Goal: Register for event/course

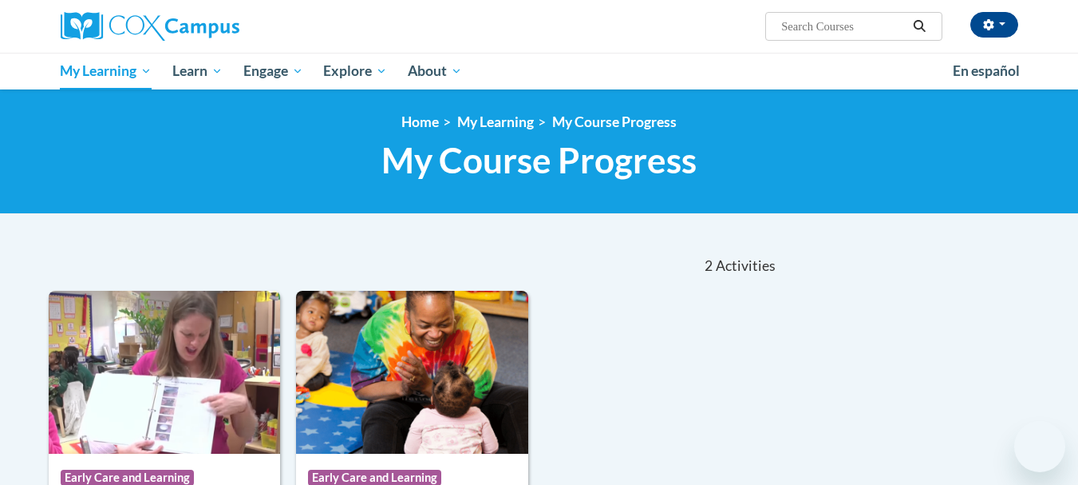
click at [632, 26] on div "OLHA MYKHALCHUK (America/New_York UTC-04:00) My Profile Inbox My Transcripts Lo…" at bounding box center [703, 20] width 655 height 41
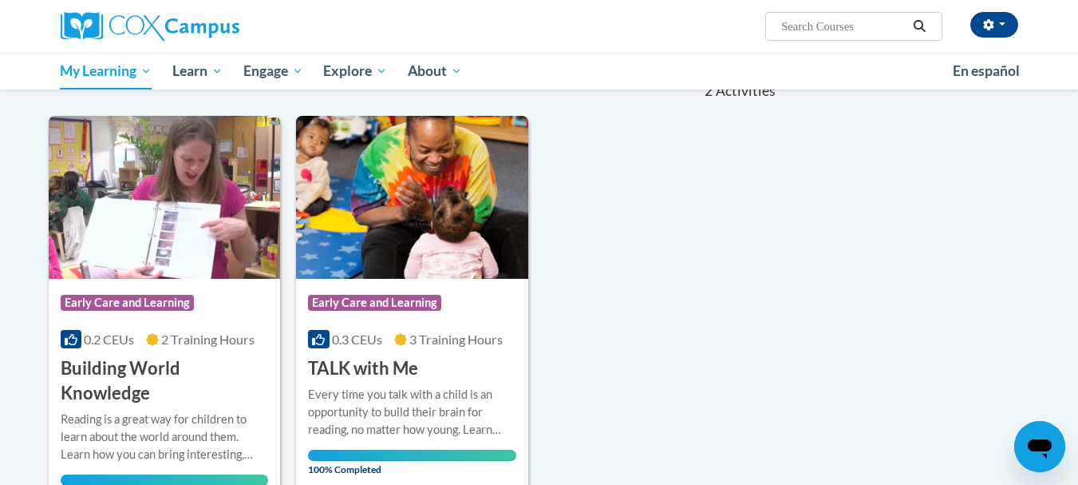
scroll to position [202, 0]
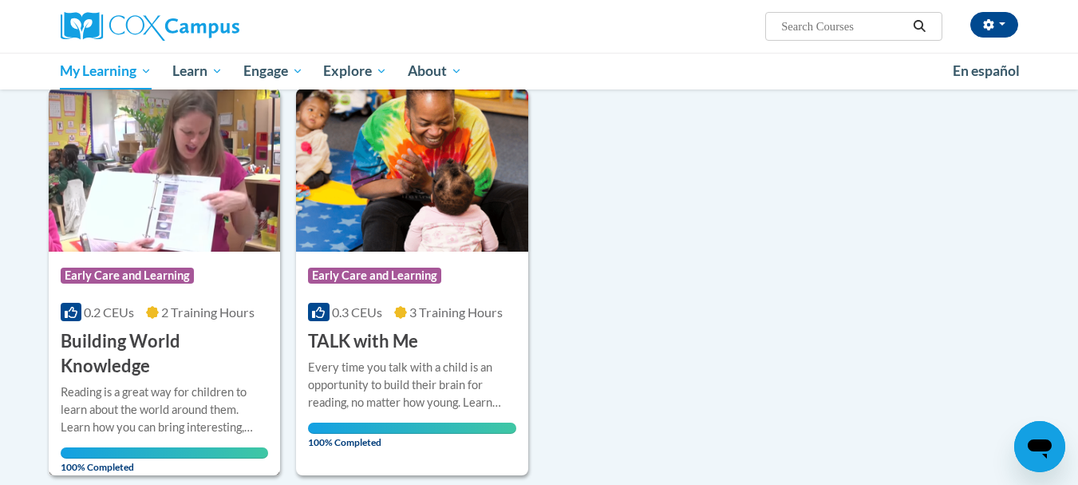
click at [205, 215] on img at bounding box center [165, 170] width 232 height 163
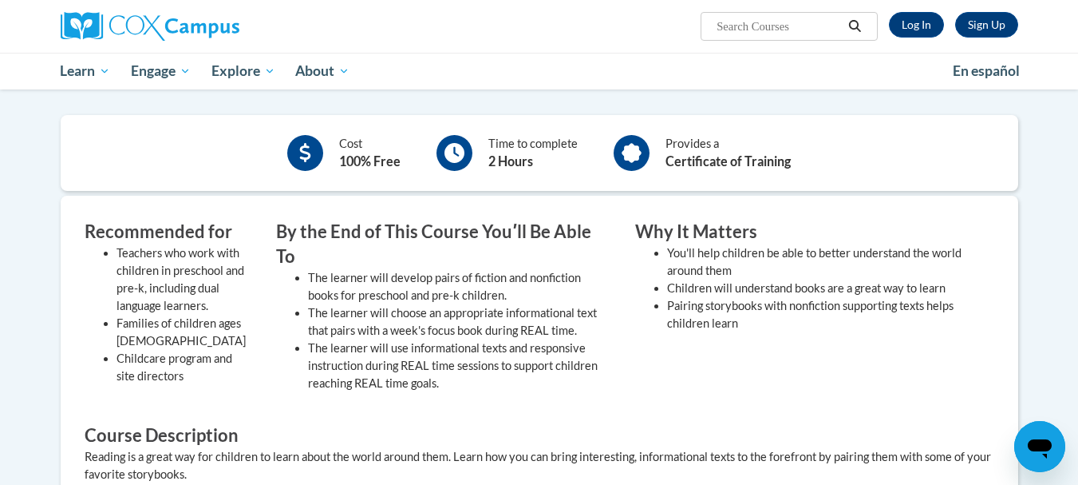
scroll to position [357, 0]
click at [626, 148] on icon at bounding box center [632, 154] width 20 height 20
click at [649, 155] on div "Provides a Certificate of Training" at bounding box center [702, 154] width 201 height 44
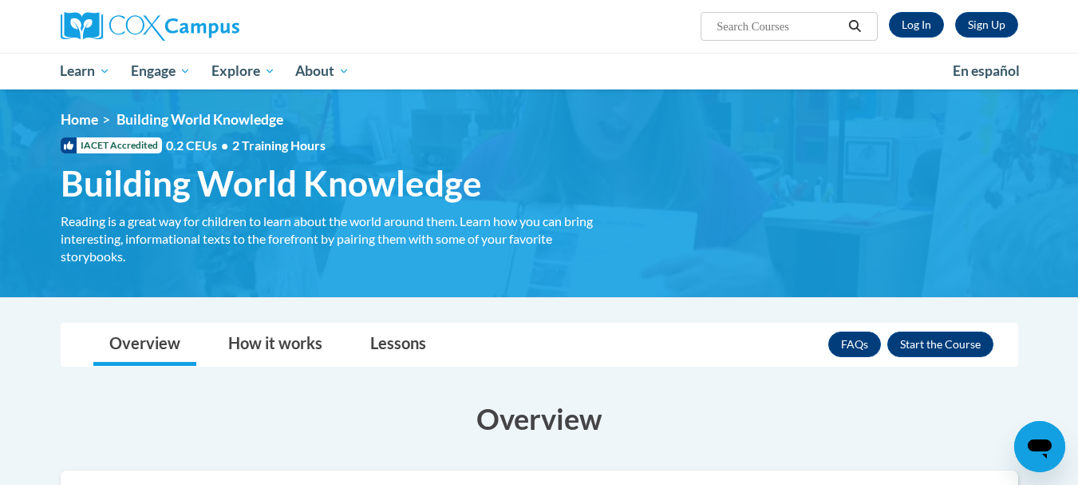
scroll to position [0, 0]
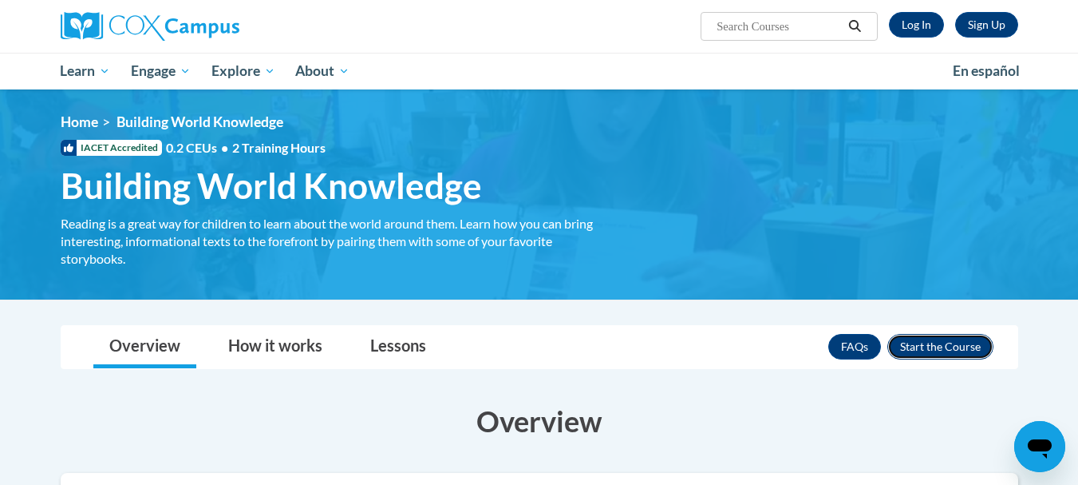
click at [939, 344] on button "Enroll" at bounding box center [941, 347] width 106 height 26
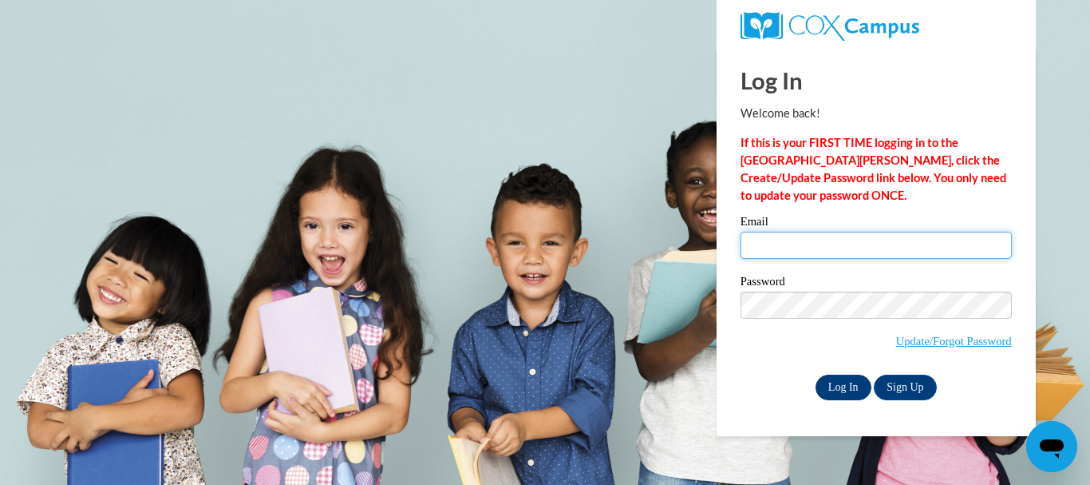
type input "omihalcuk557@gmail.com"
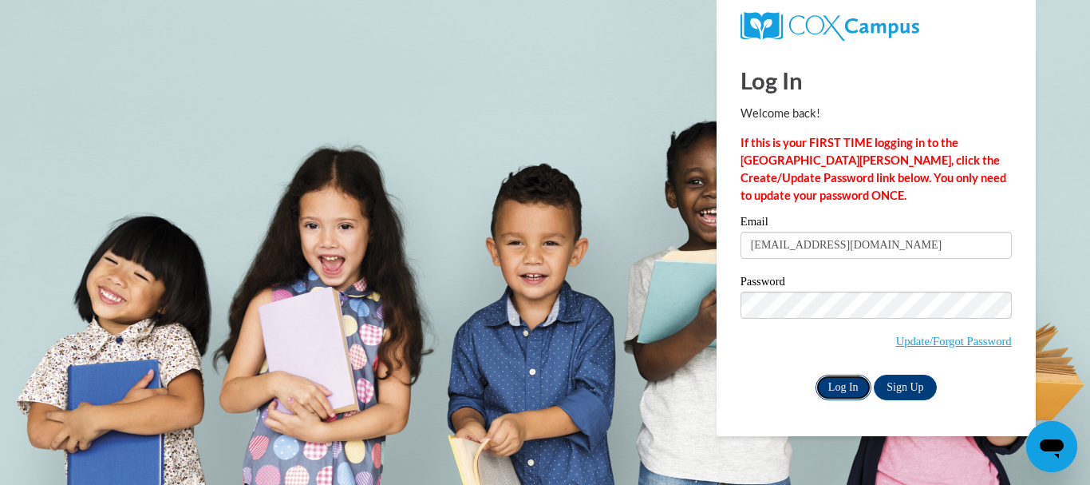
click at [833, 385] on input "Log In" at bounding box center [844, 387] width 56 height 26
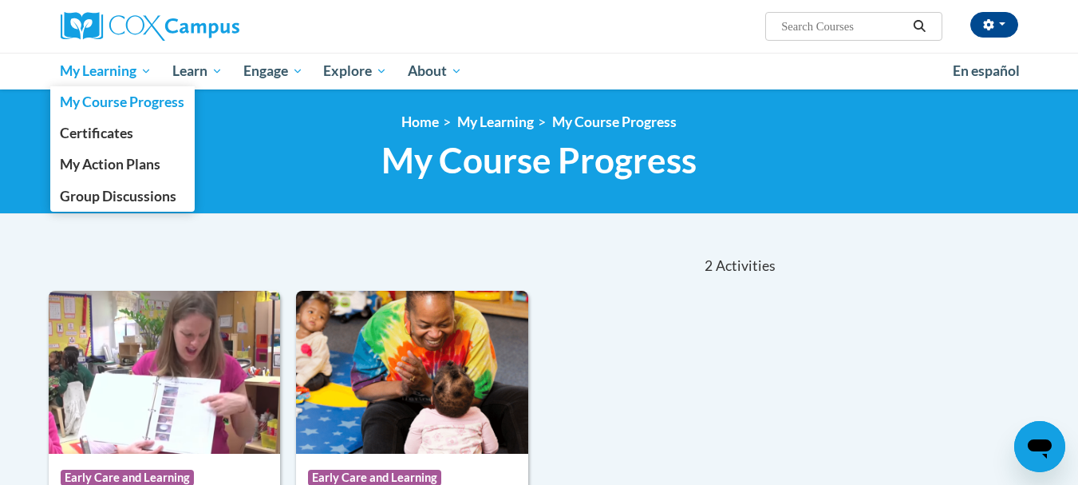
click at [105, 70] on span "My Learning" at bounding box center [106, 70] width 92 height 19
click at [93, 126] on span "Certificates" at bounding box center [96, 133] width 73 height 17
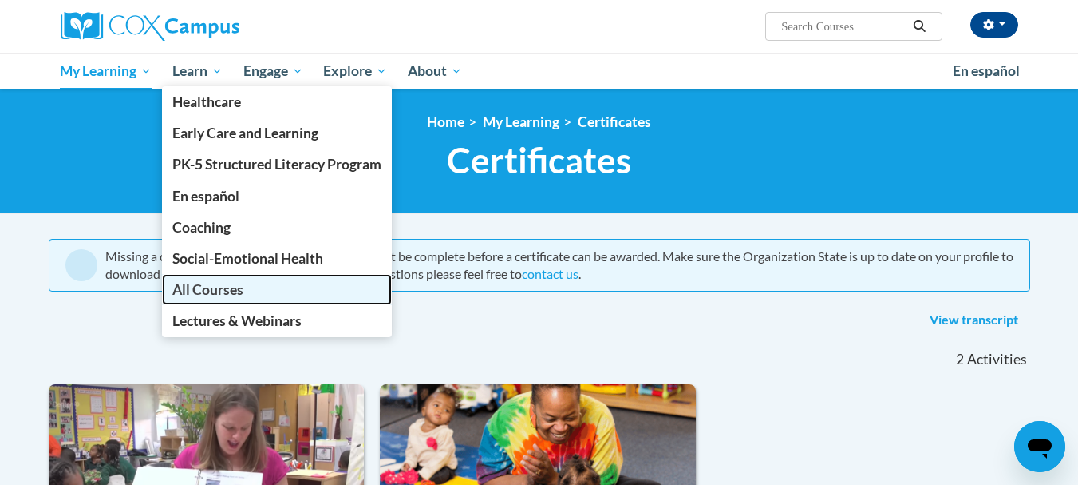
click at [226, 287] on span "All Courses" at bounding box center [207, 289] width 71 height 17
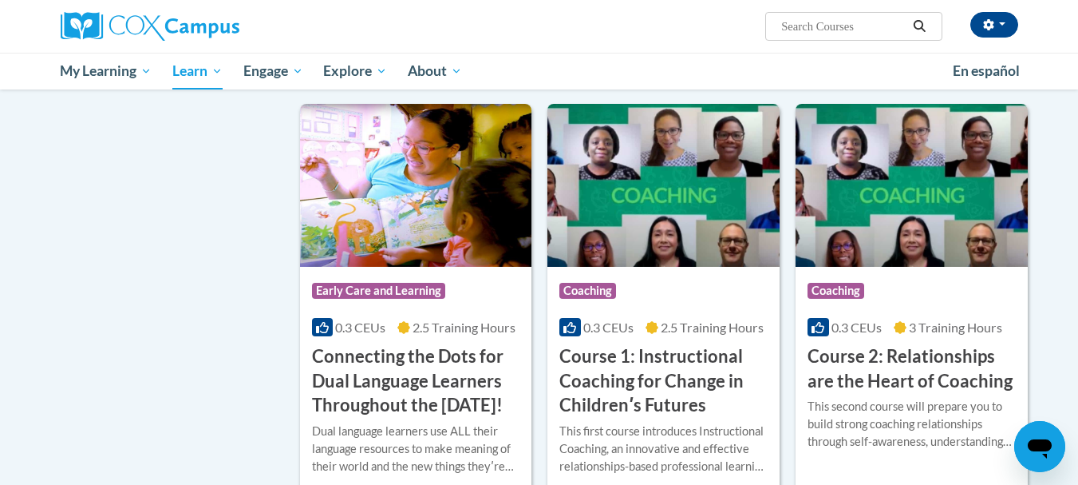
scroll to position [655, 0]
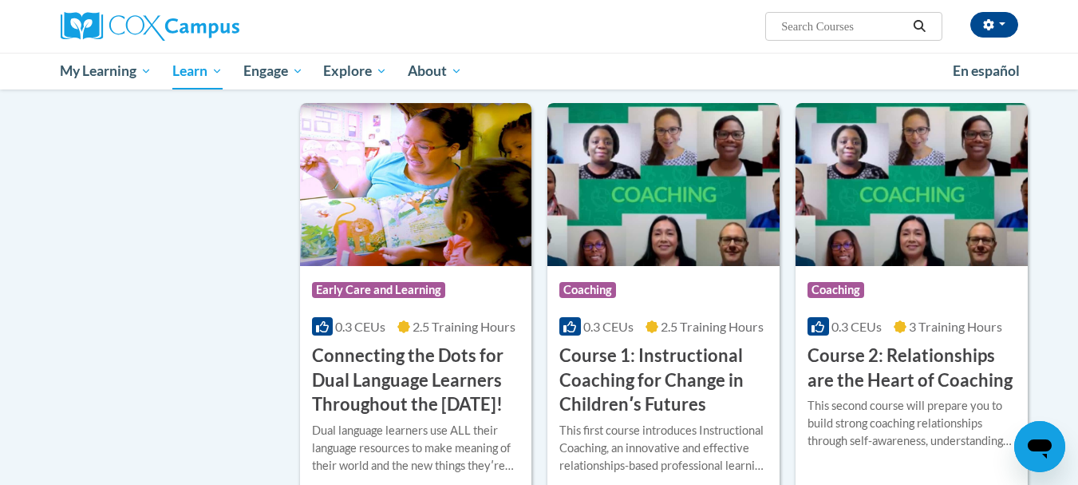
click at [602, 168] on img at bounding box center [664, 184] width 232 height 163
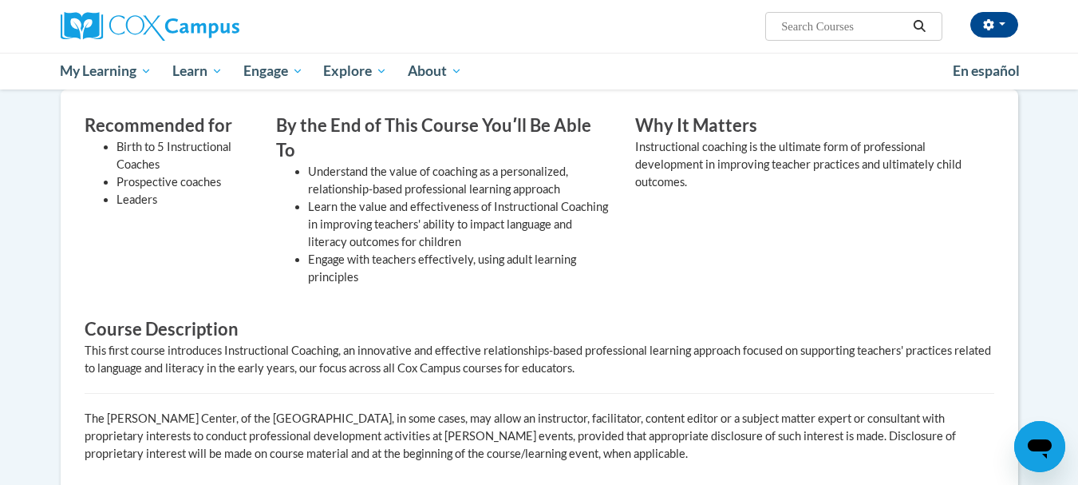
scroll to position [389, 0]
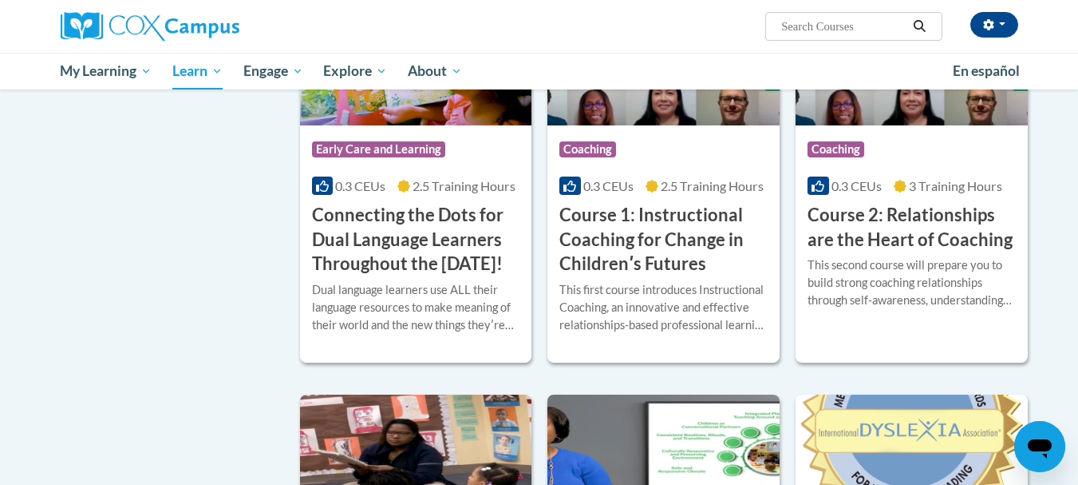
scroll to position [817, 0]
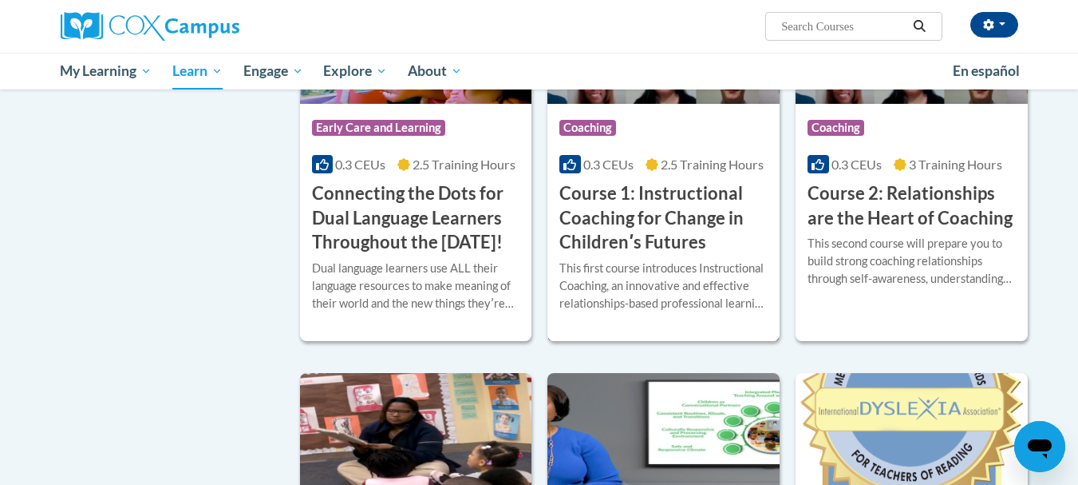
click at [603, 130] on span "Coaching" at bounding box center [588, 128] width 57 height 16
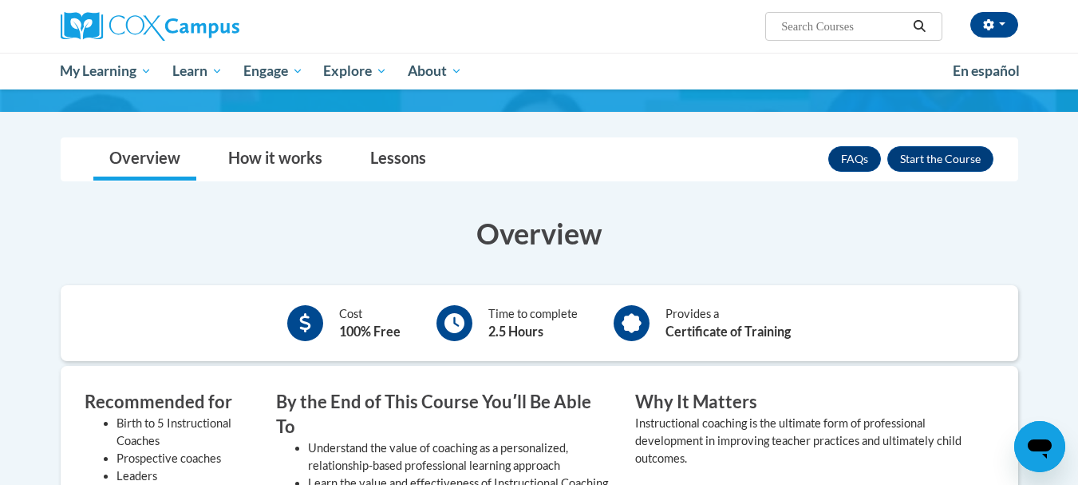
scroll to position [234, 0]
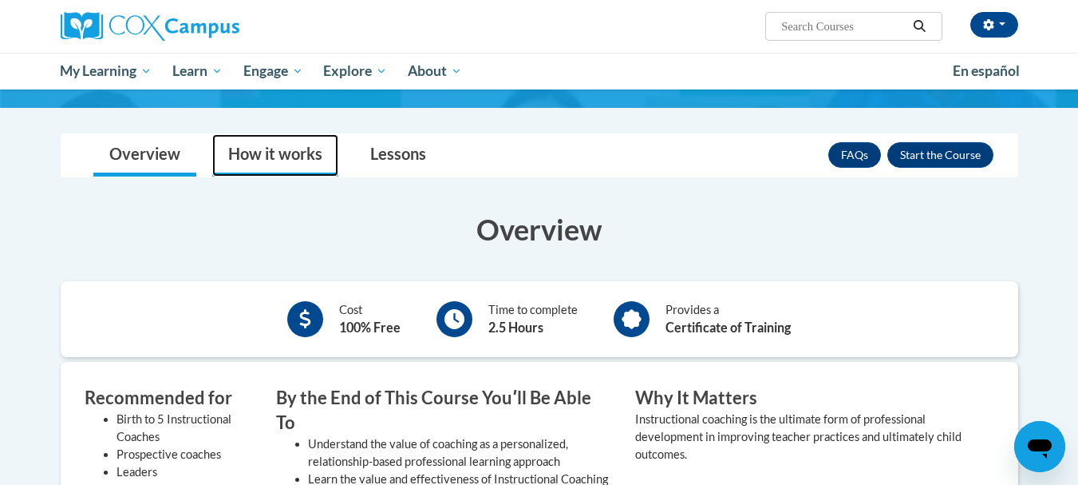
click at [287, 160] on link "How it works" at bounding box center [275, 155] width 126 height 42
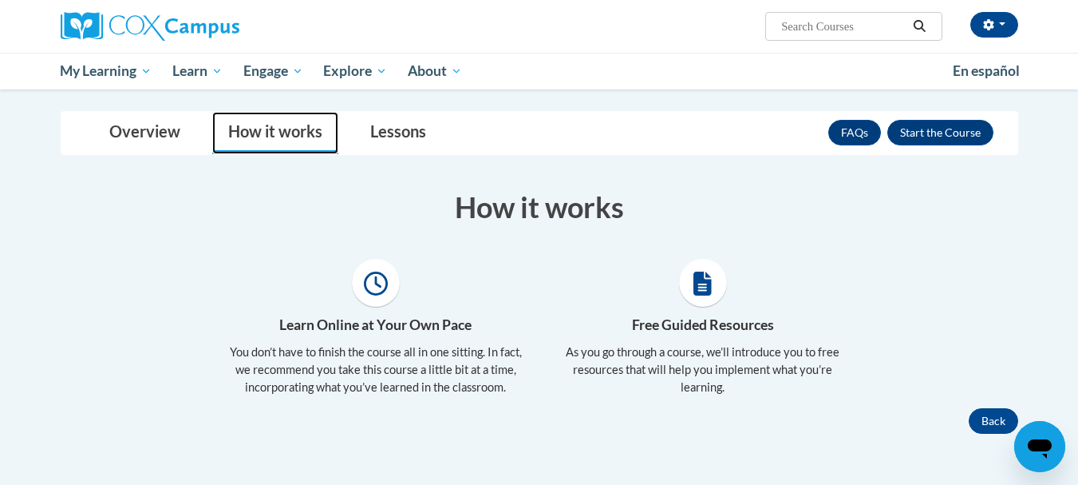
scroll to position [251, 0]
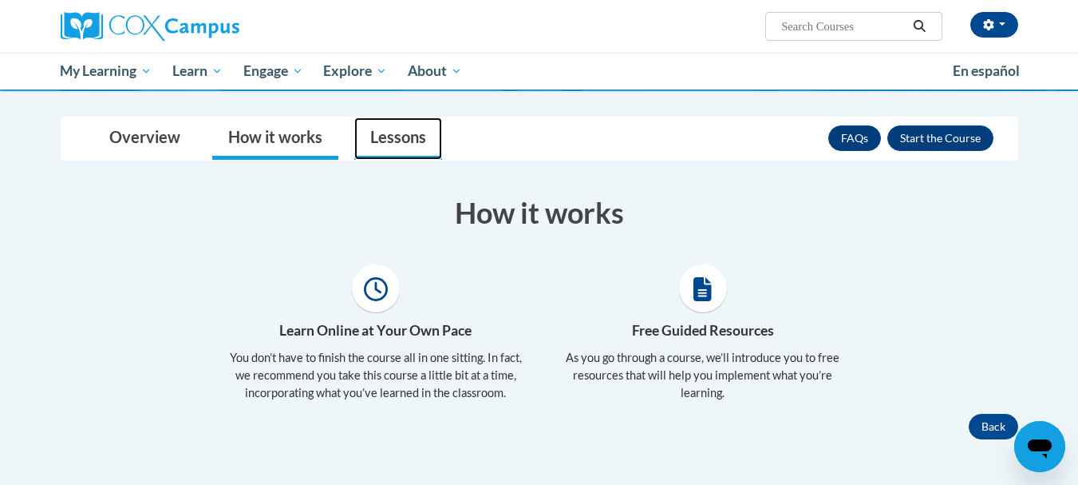
click at [382, 145] on link "Lessons" at bounding box center [398, 138] width 88 height 42
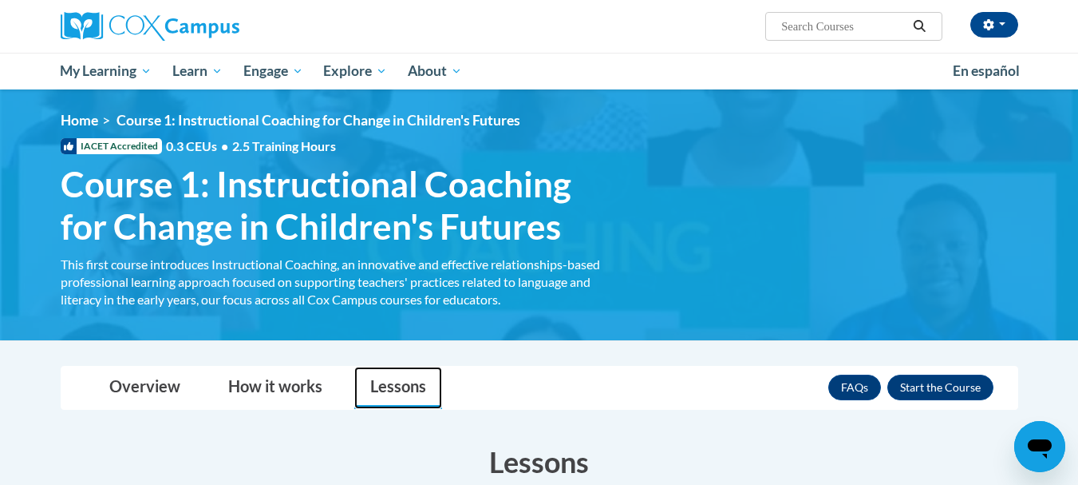
scroll to position [0, 0]
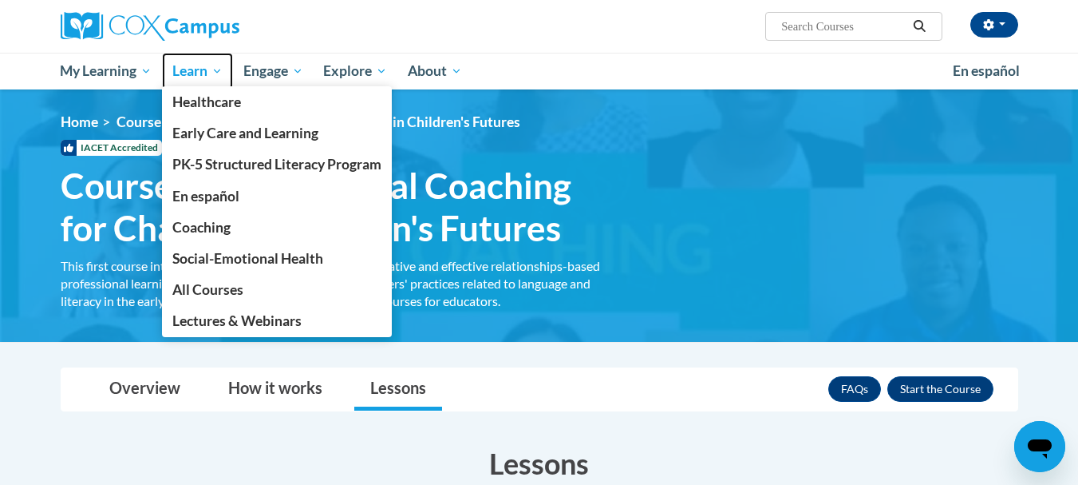
click at [167, 72] on link "Learn" at bounding box center [197, 71] width 71 height 37
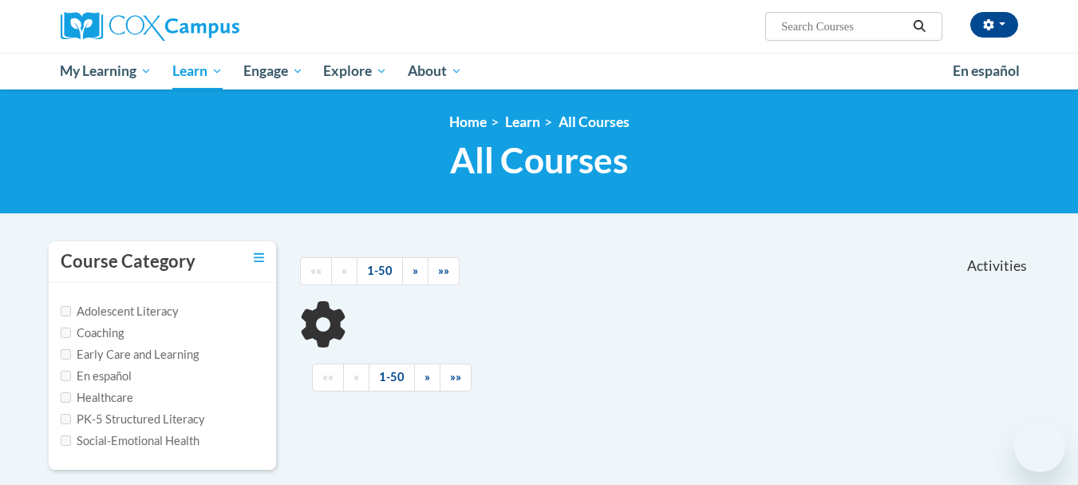
click at [0, 0] on span "All Courses" at bounding box center [0, 0] width 0 height 0
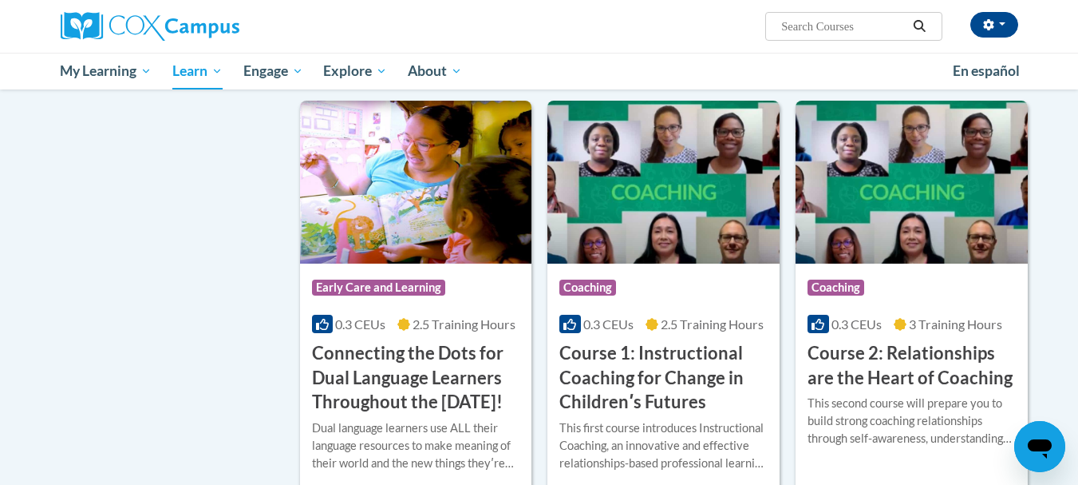
scroll to position [591, 0]
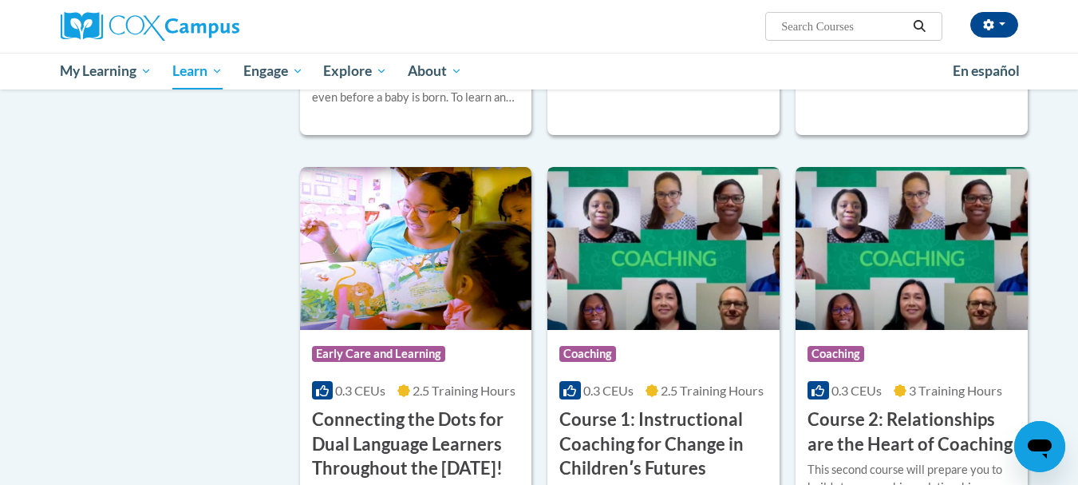
click at [679, 268] on img at bounding box center [664, 248] width 232 height 163
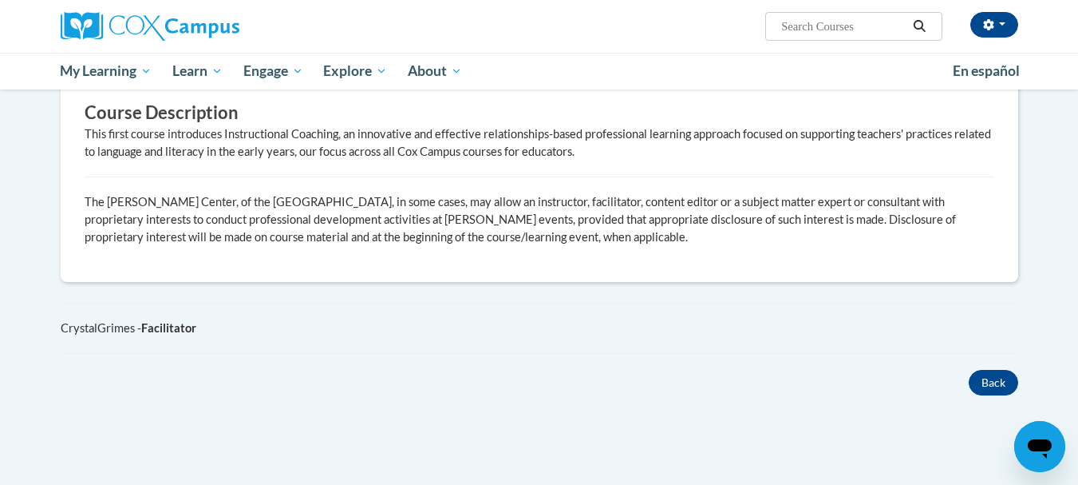
scroll to position [724, 0]
click at [172, 319] on b "Facilitator" at bounding box center [168, 326] width 55 height 14
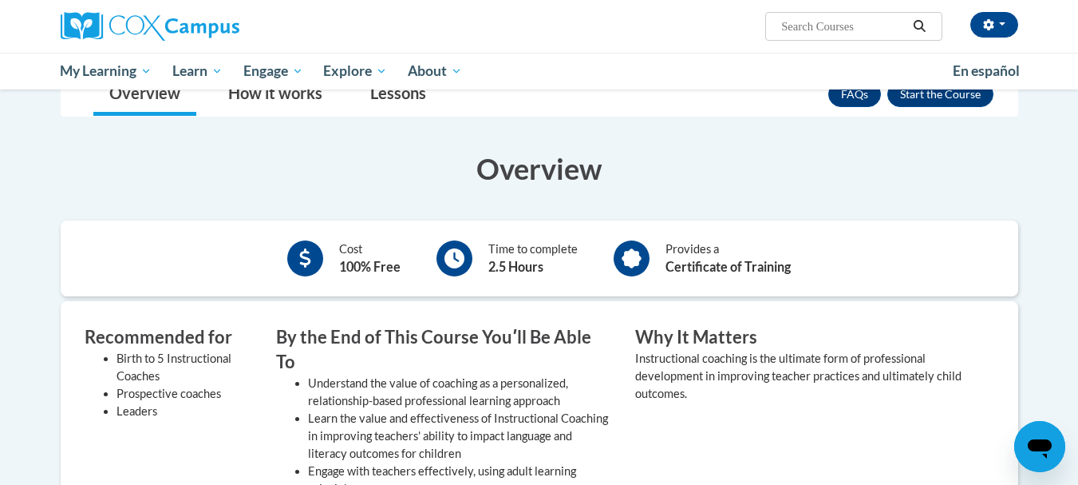
scroll to position [303, 0]
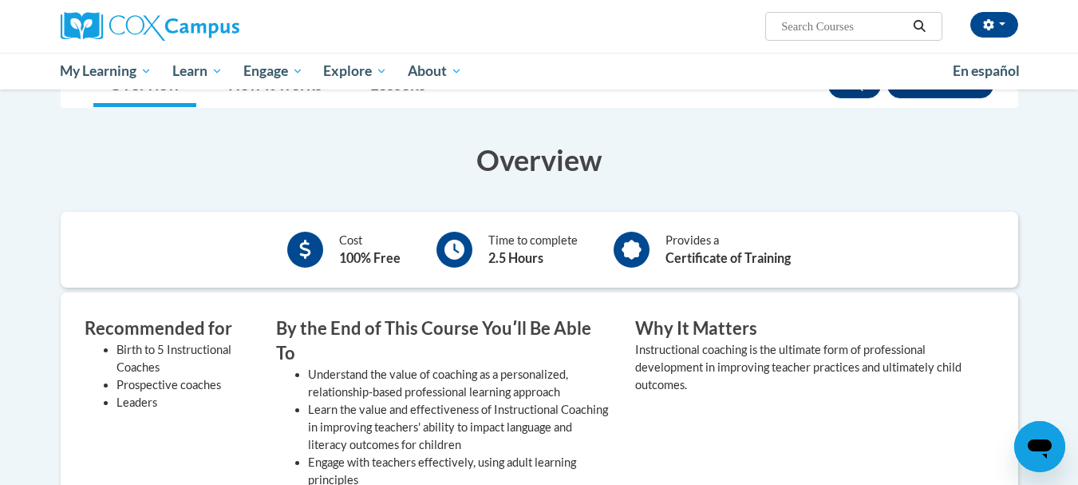
click at [291, 250] on div at bounding box center [305, 249] width 36 height 36
click at [477, 253] on div "Time to complete 2.5 Hours" at bounding box center [507, 249] width 165 height 44
click at [648, 247] on div at bounding box center [632, 249] width 36 height 36
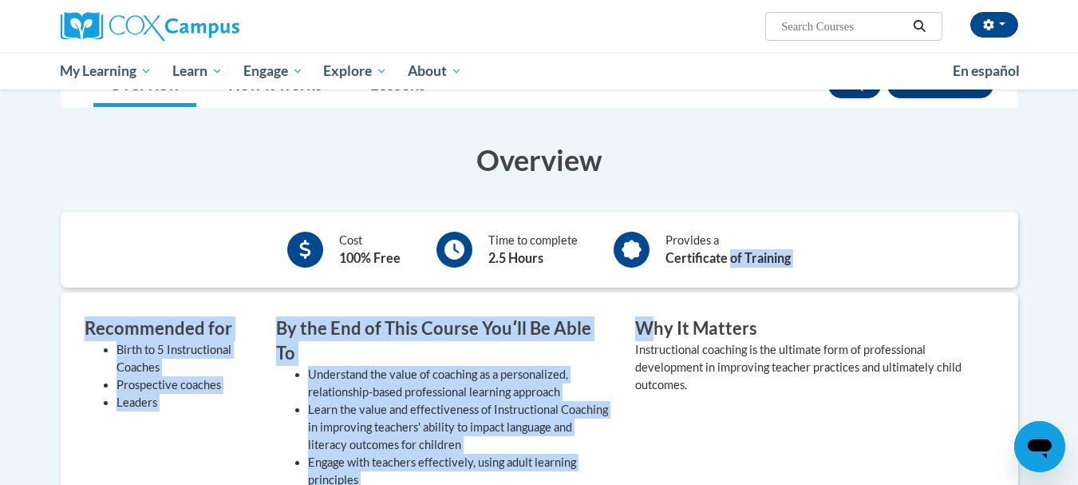
drag, startPoint x: 730, startPoint y: 257, endPoint x: 650, endPoint y: 338, distance: 114.6
click at [650, 338] on div "Overview Cost 100% Free Time to complete 2.5 Hours Provides a Certificate of Tr…" at bounding box center [540, 456] width 982 height 633
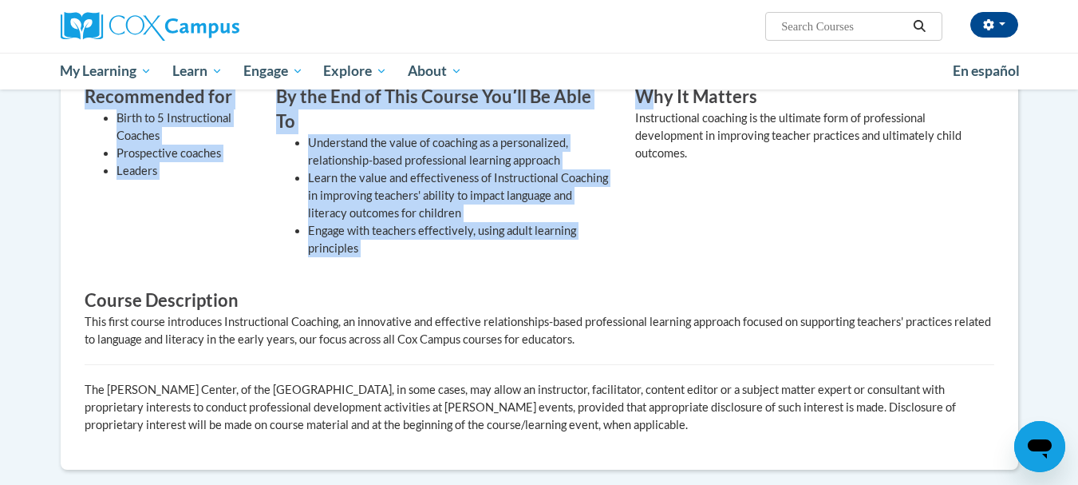
scroll to position [537, 0]
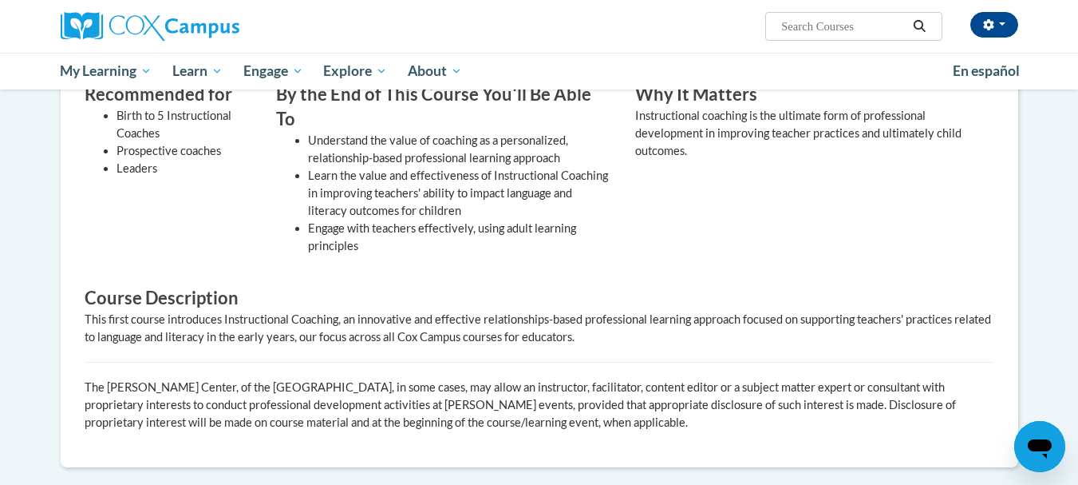
click at [670, 216] on div "Why It Matters Instructional coaching is the ultimate form of professional deve…" at bounding box center [802, 172] width 359 height 180
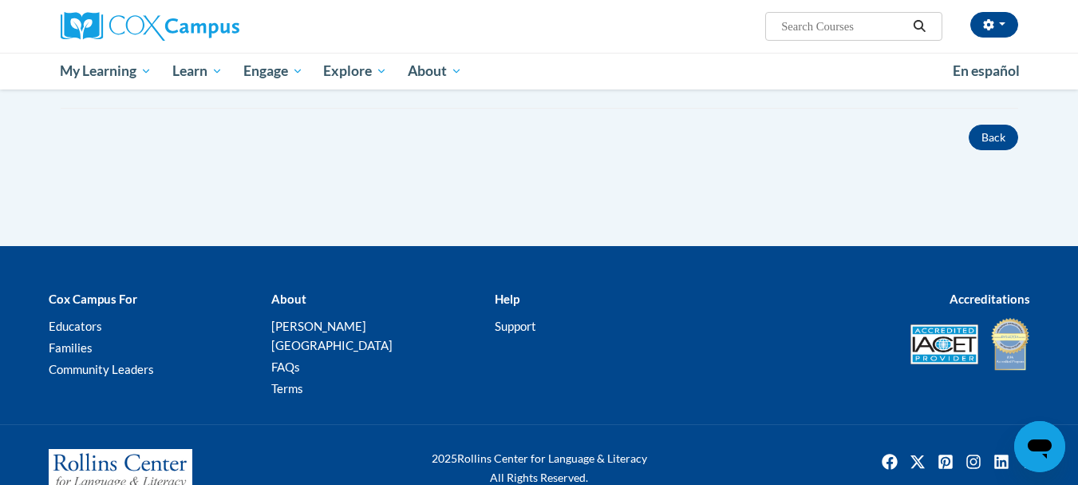
scroll to position [0, 0]
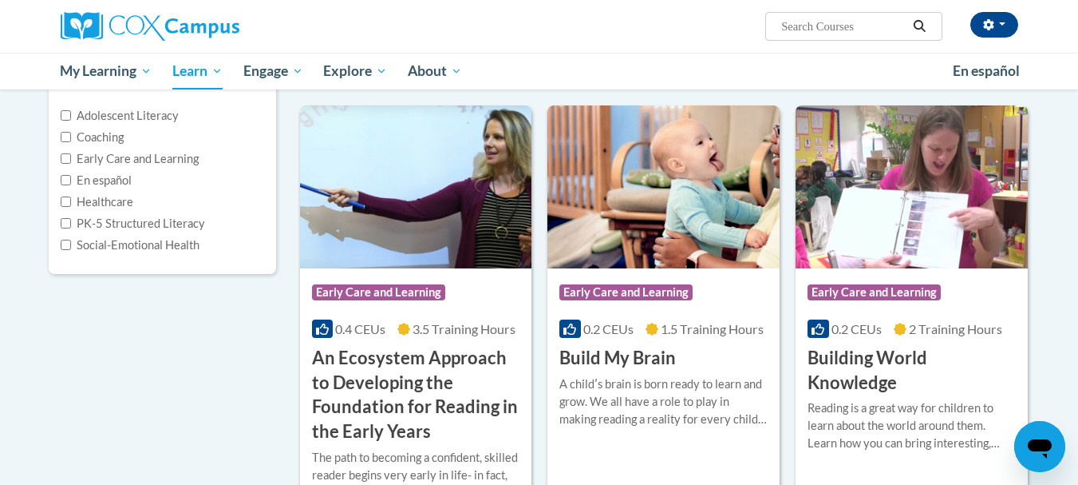
scroll to position [204, 0]
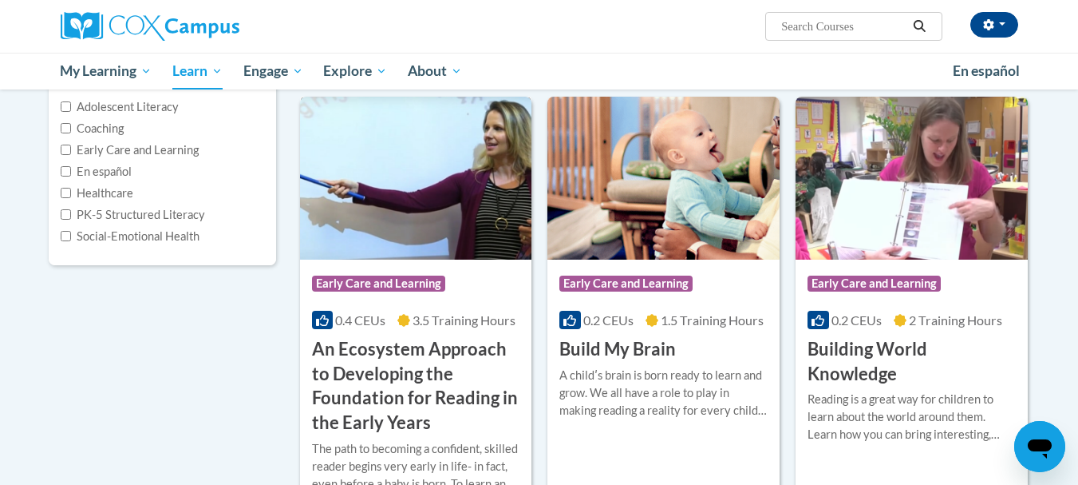
click at [436, 221] on img at bounding box center [416, 178] width 232 height 163
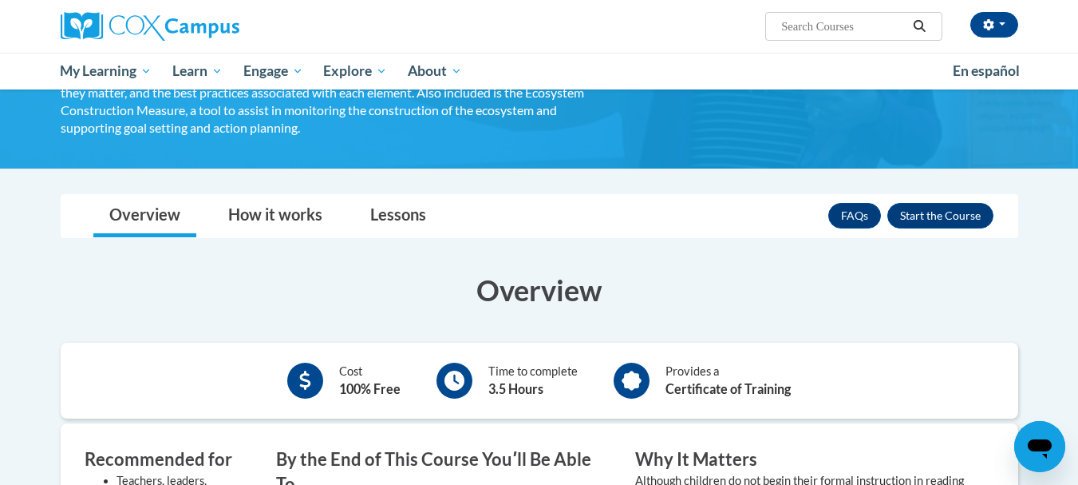
scroll to position [351, 0]
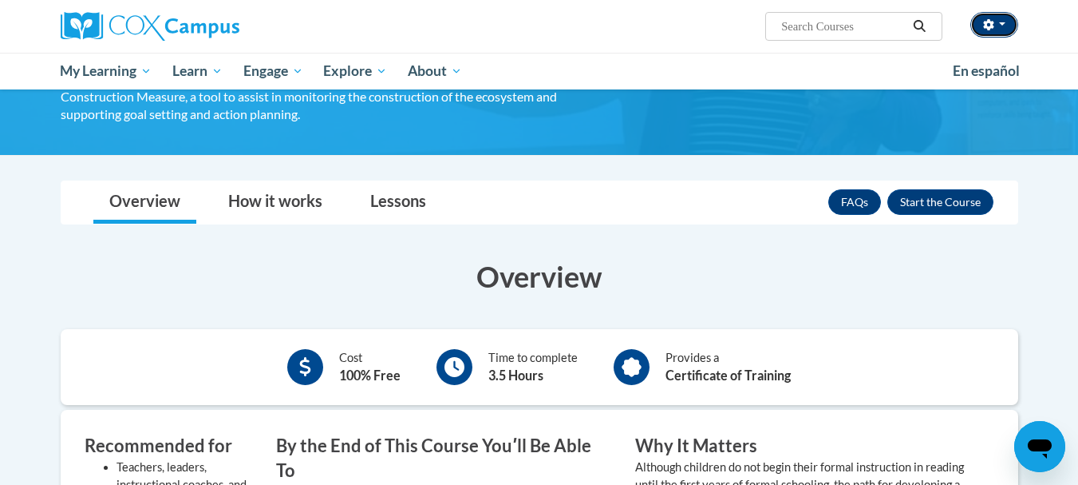
click at [1003, 34] on button "button" at bounding box center [995, 25] width 48 height 26
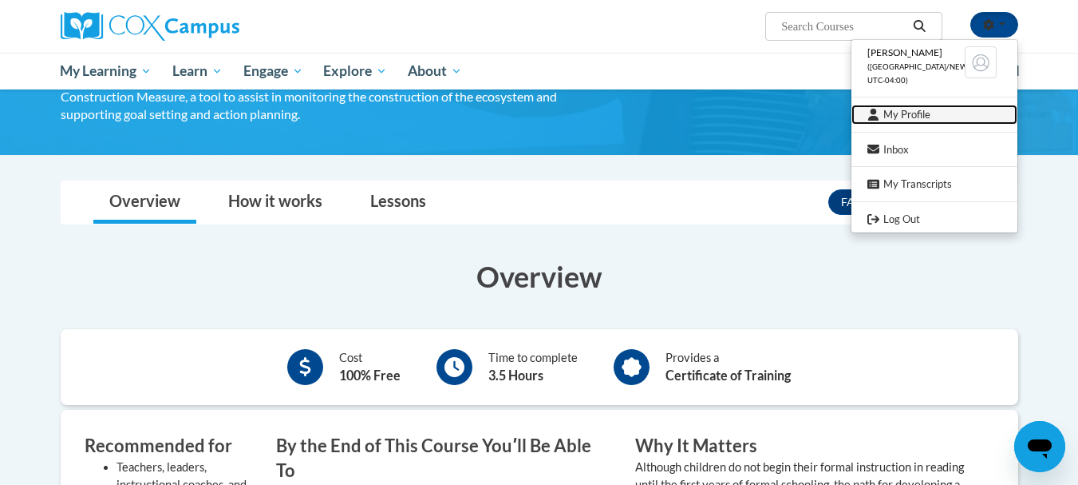
click at [888, 121] on link "My Profile" at bounding box center [935, 115] width 166 height 20
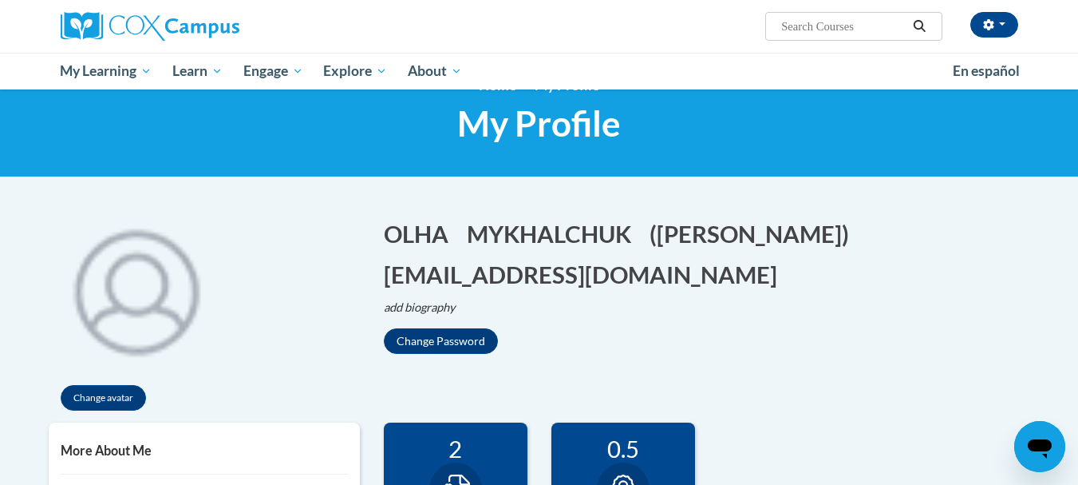
scroll to position [32, 0]
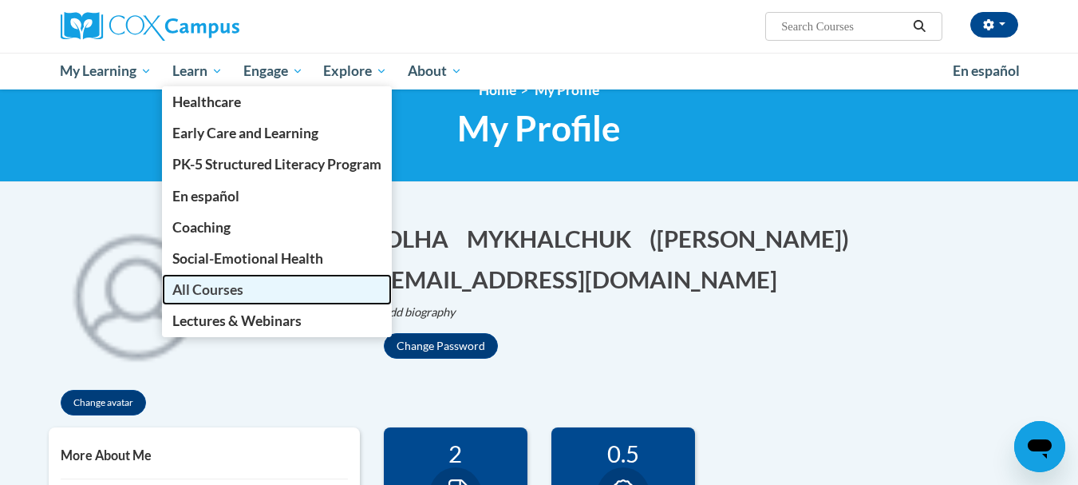
click at [218, 293] on span "All Courses" at bounding box center [207, 289] width 71 height 17
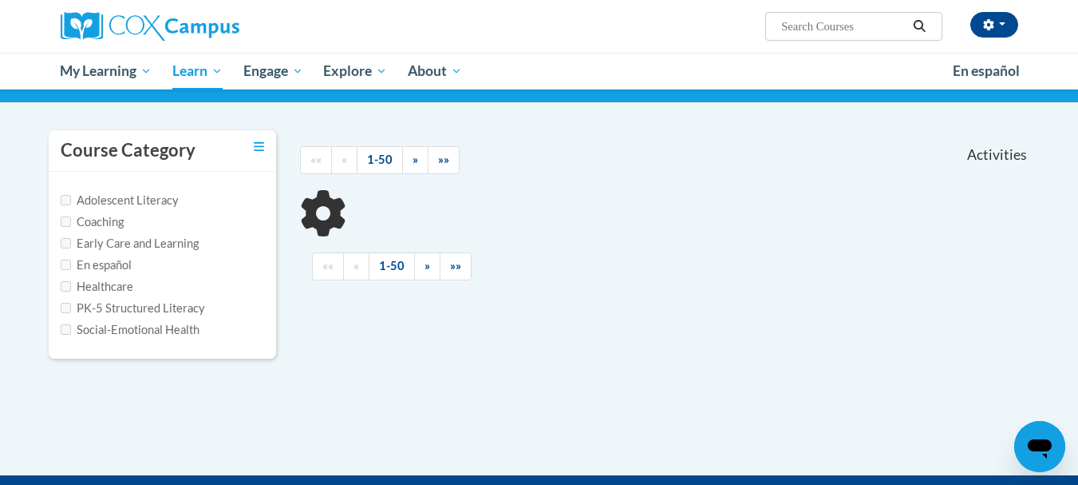
scroll to position [160, 0]
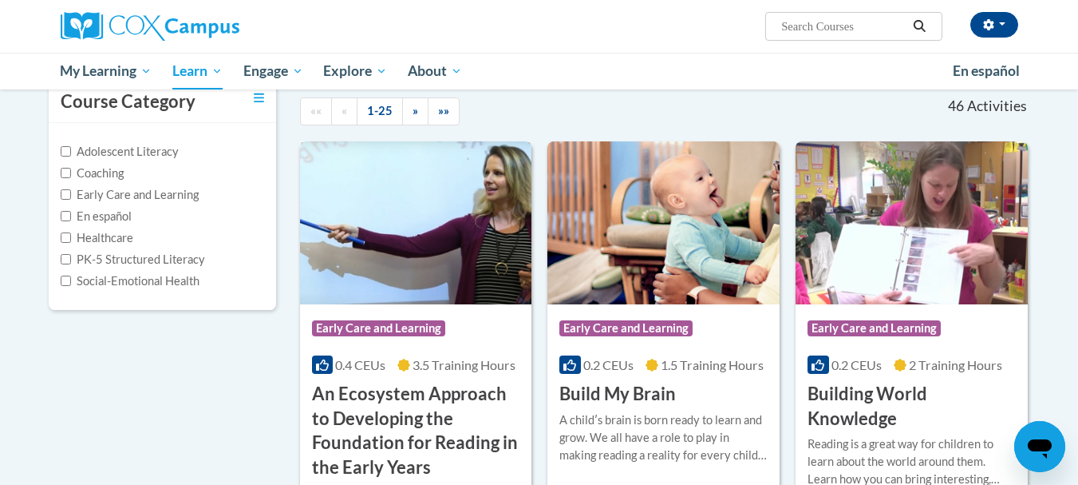
click at [432, 222] on img at bounding box center [416, 222] width 232 height 163
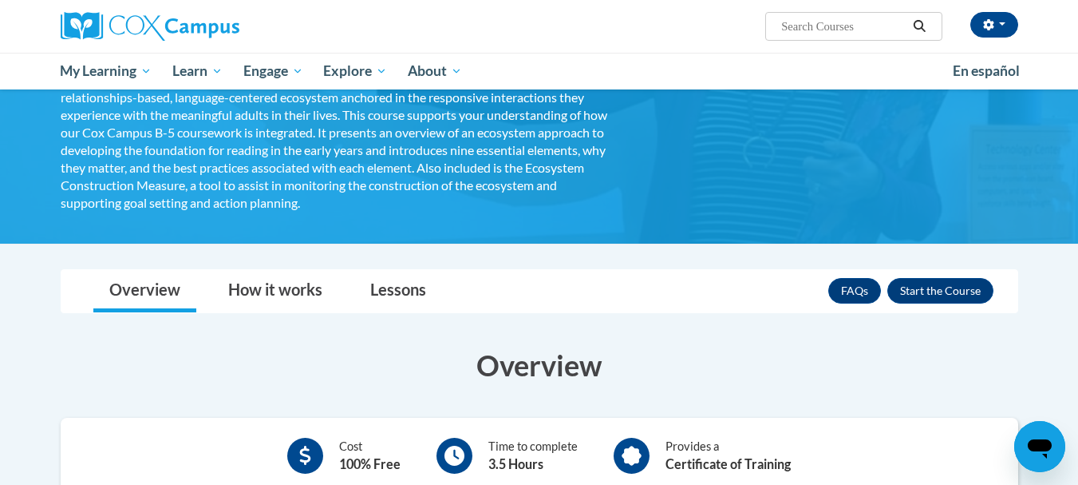
scroll to position [330, 0]
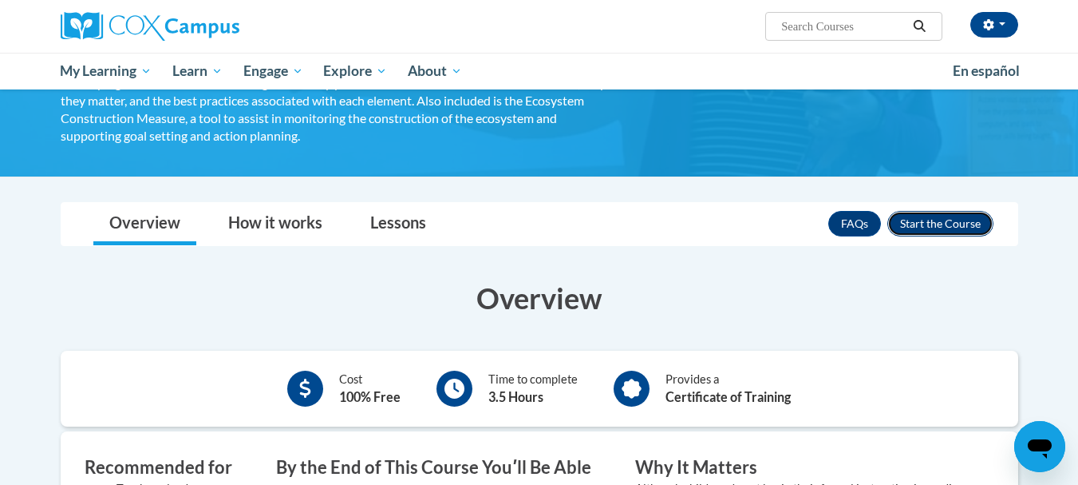
click at [952, 222] on button "Enroll" at bounding box center [941, 224] width 106 height 26
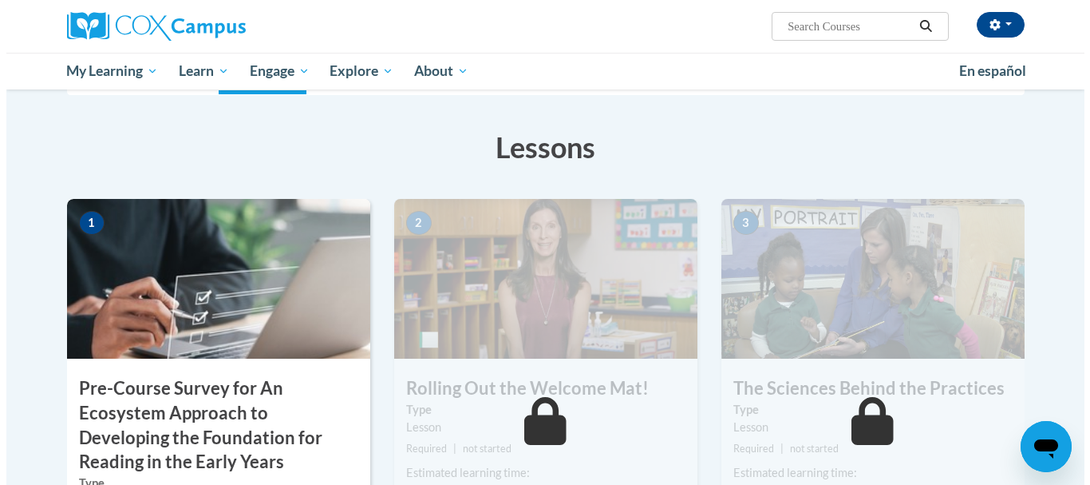
scroll to position [346, 0]
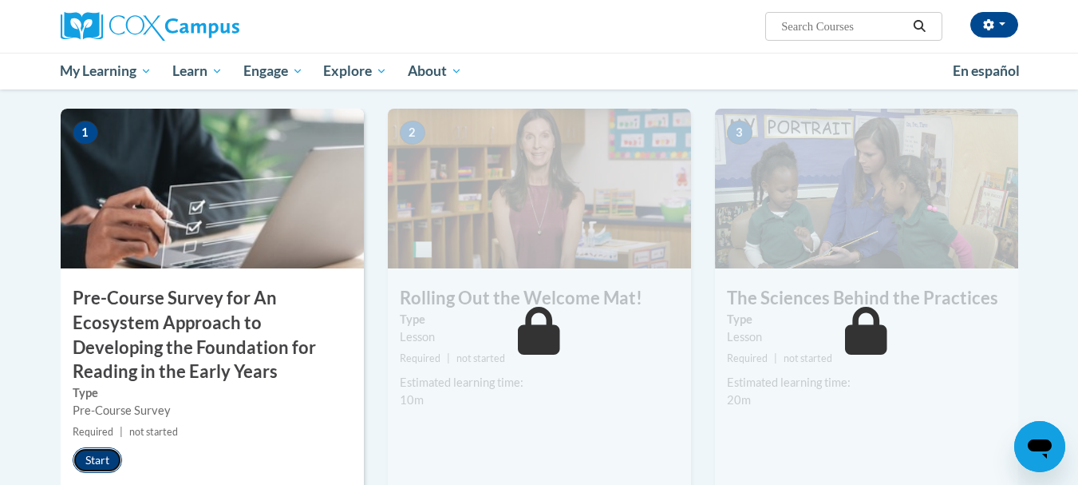
click at [88, 461] on button "Start" at bounding box center [97, 460] width 49 height 26
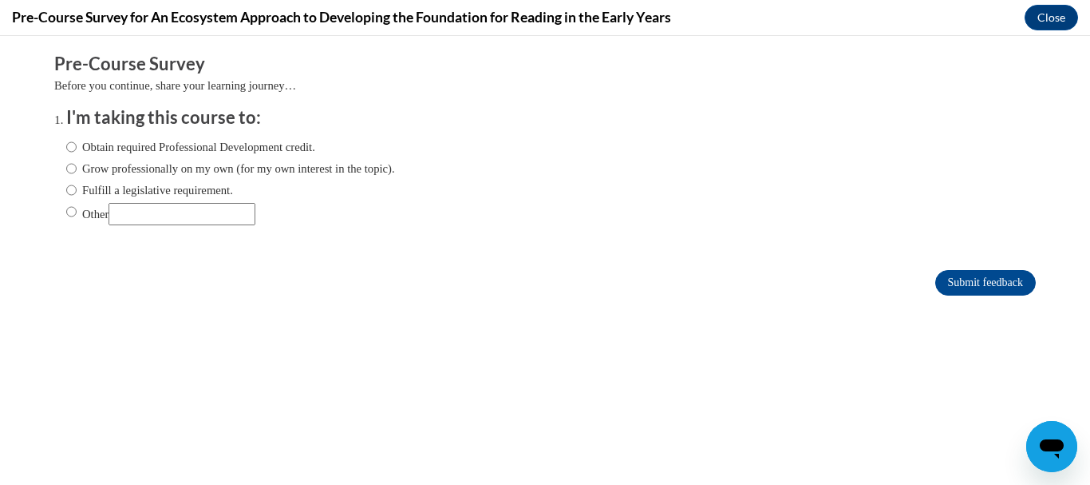
scroll to position [0, 0]
click at [66, 167] on input "Grow professionally on my own (for my own interest in the topic)." at bounding box center [71, 169] width 10 height 18
radio input "true"
click at [941, 283] on input "Submit feedback" at bounding box center [986, 283] width 101 height 26
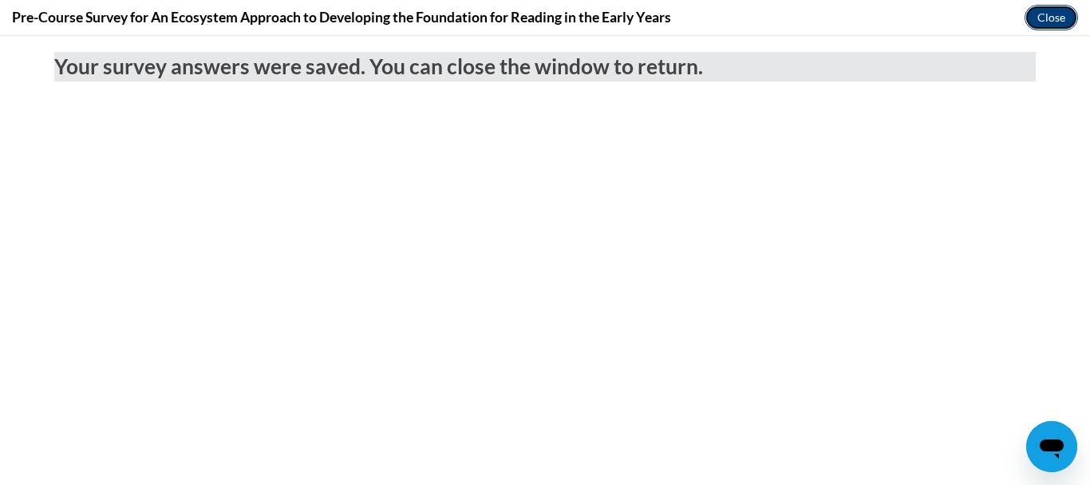
click at [1062, 16] on button "Close" at bounding box center [1051, 18] width 53 height 26
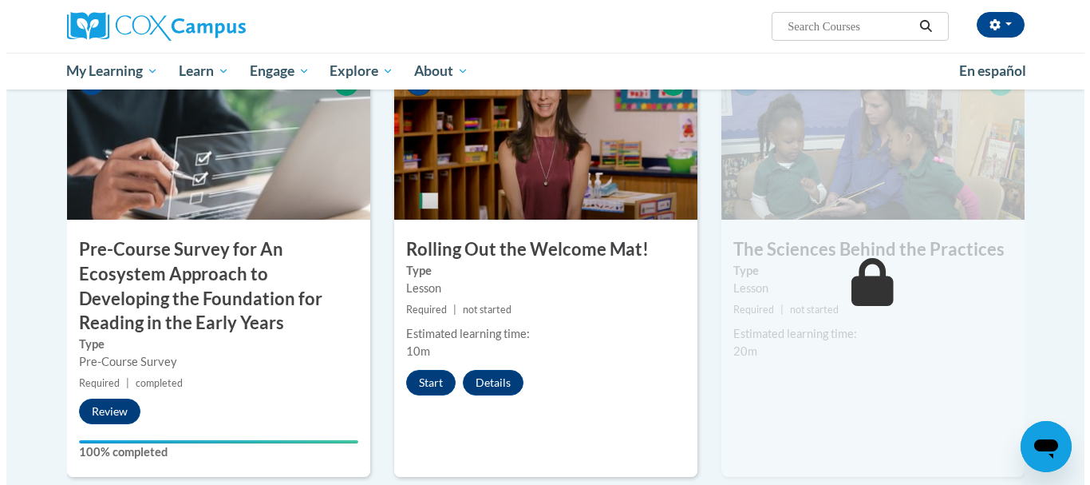
scroll to position [389, 0]
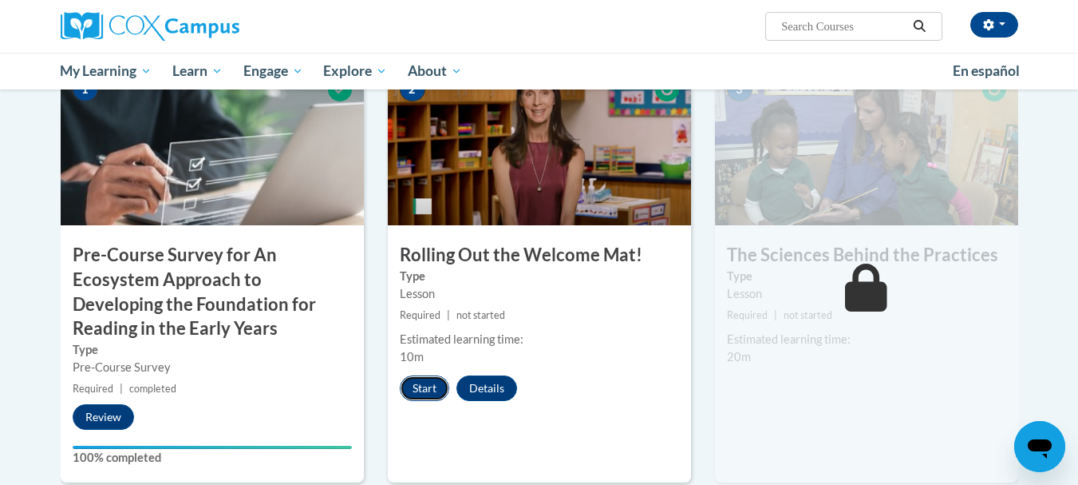
click at [432, 388] on button "Start" at bounding box center [424, 388] width 49 height 26
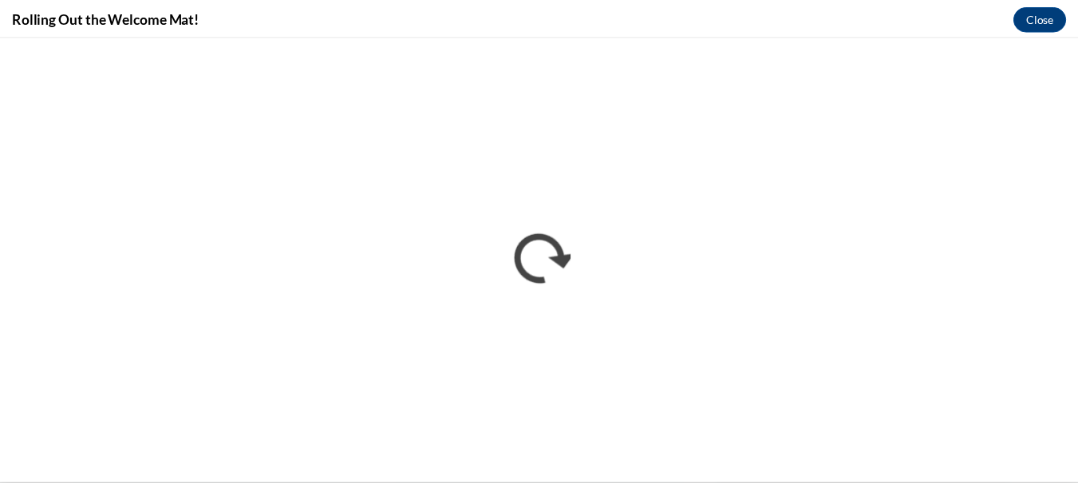
scroll to position [0, 0]
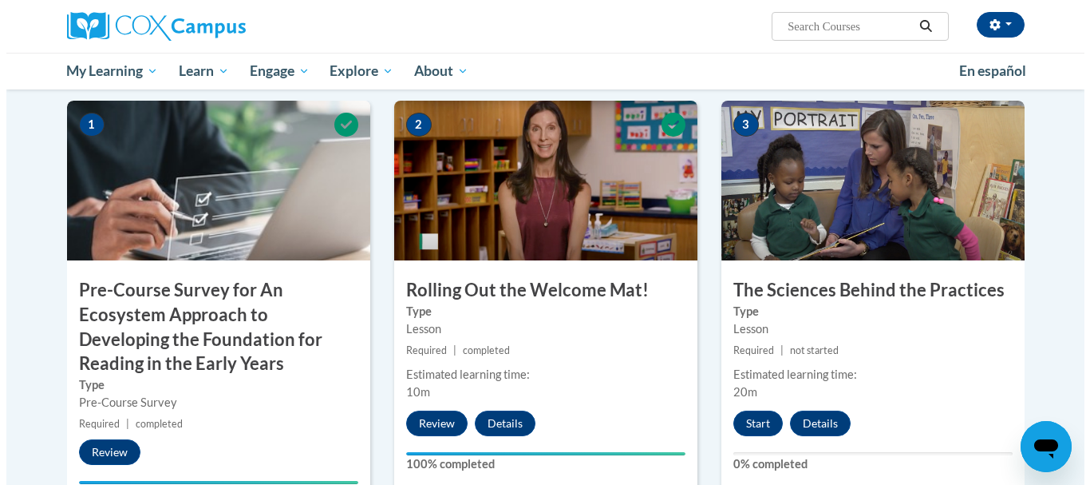
scroll to position [425, 0]
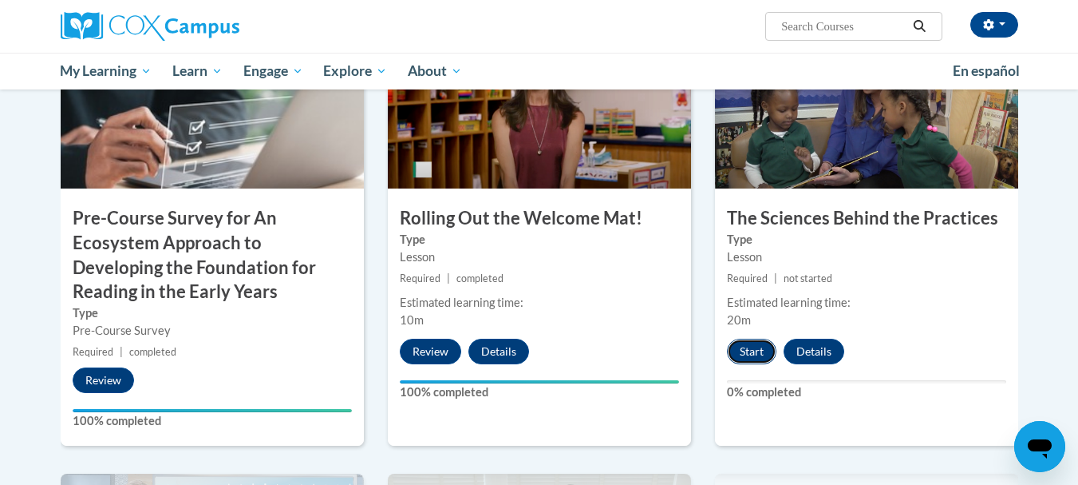
click at [759, 350] on button "Start" at bounding box center [751, 351] width 49 height 26
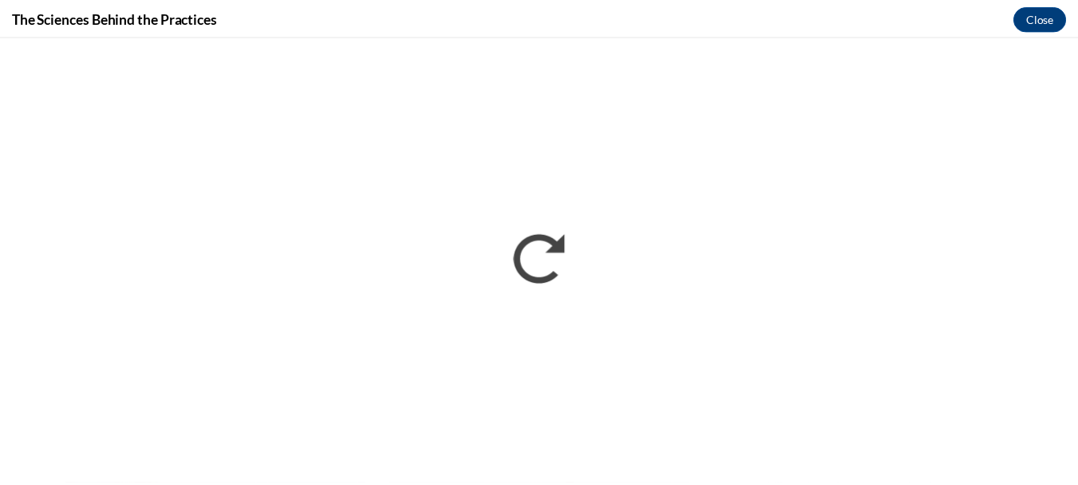
scroll to position [0, 0]
click at [817, 15] on div "The Sciences Behind the Practices Close" at bounding box center [545, 18] width 1090 height 36
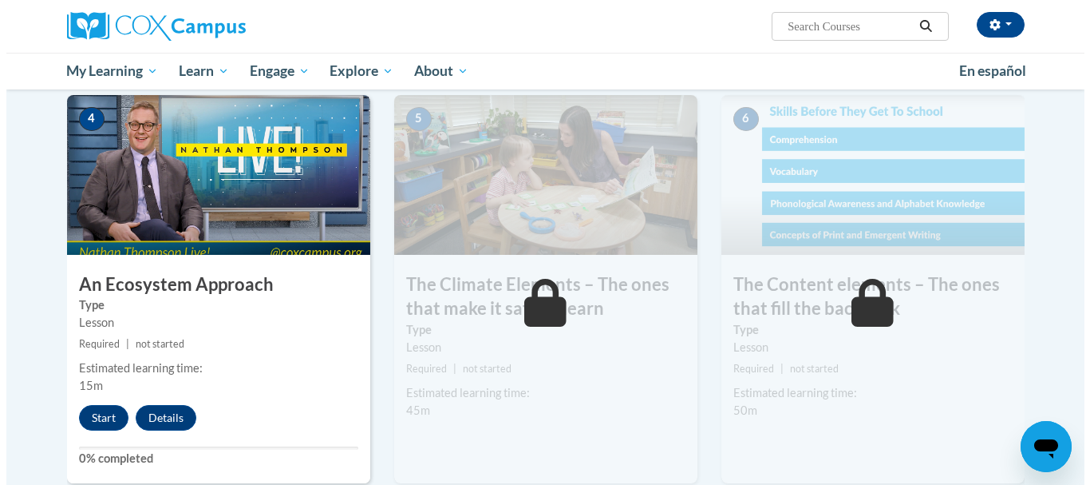
scroll to position [809, 0]
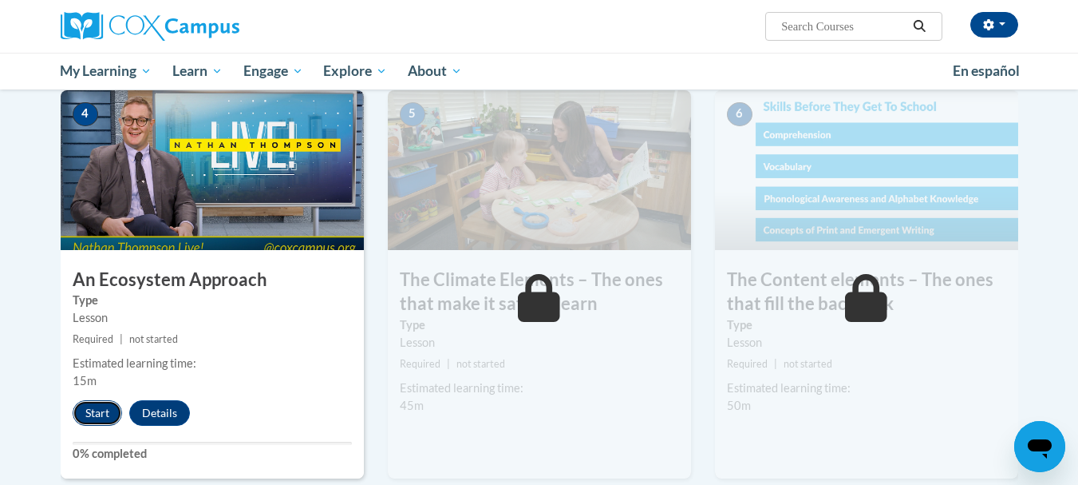
click at [104, 410] on button "Start" at bounding box center [97, 413] width 49 height 26
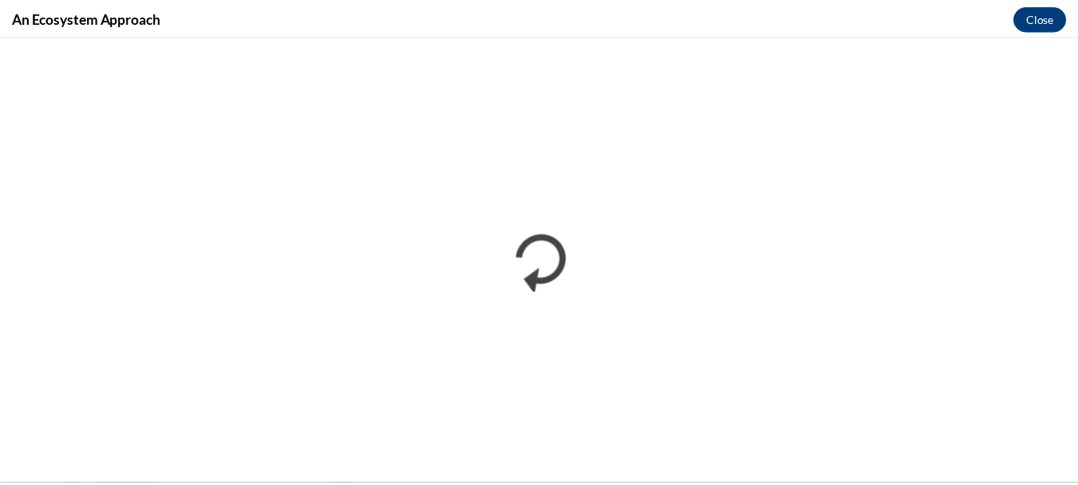
scroll to position [0, 0]
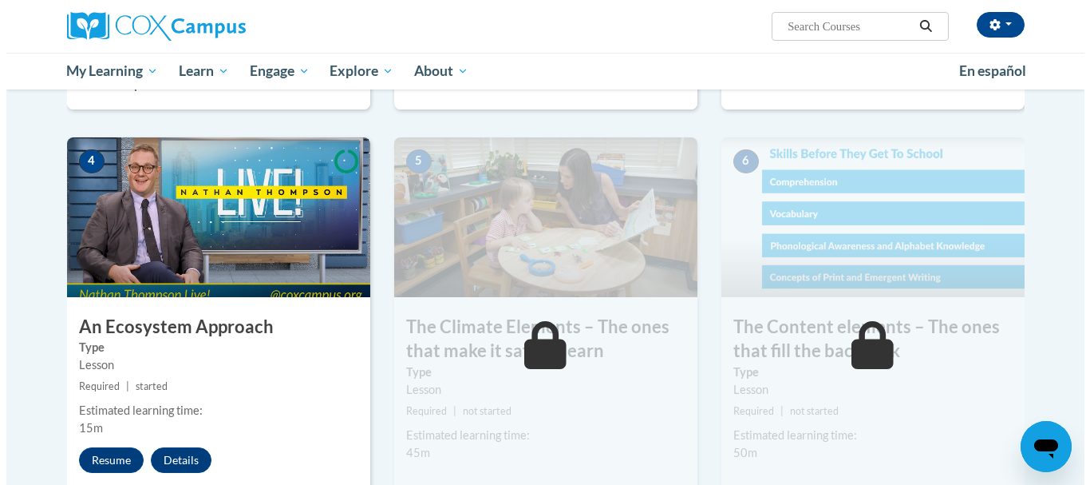
scroll to position [814, 0]
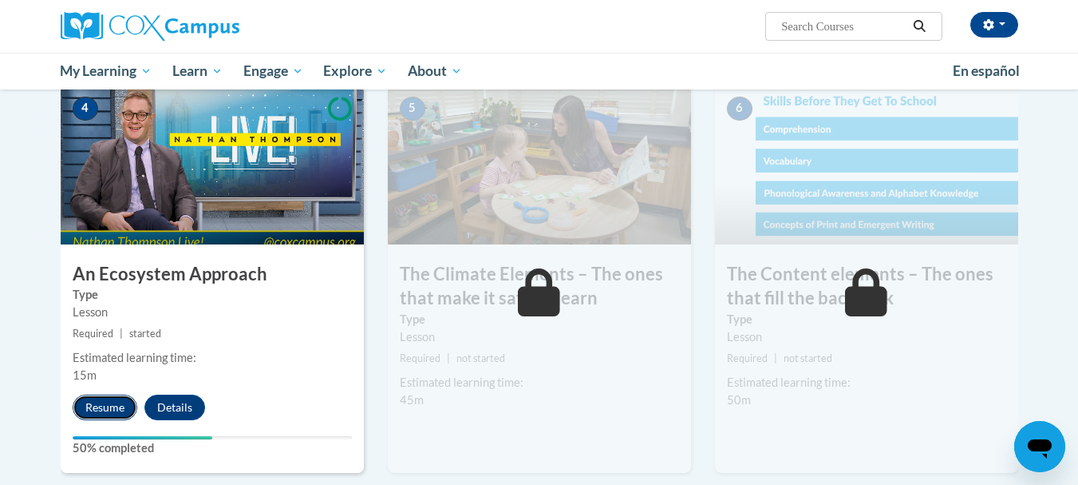
click at [123, 406] on button "Resume" at bounding box center [105, 407] width 65 height 26
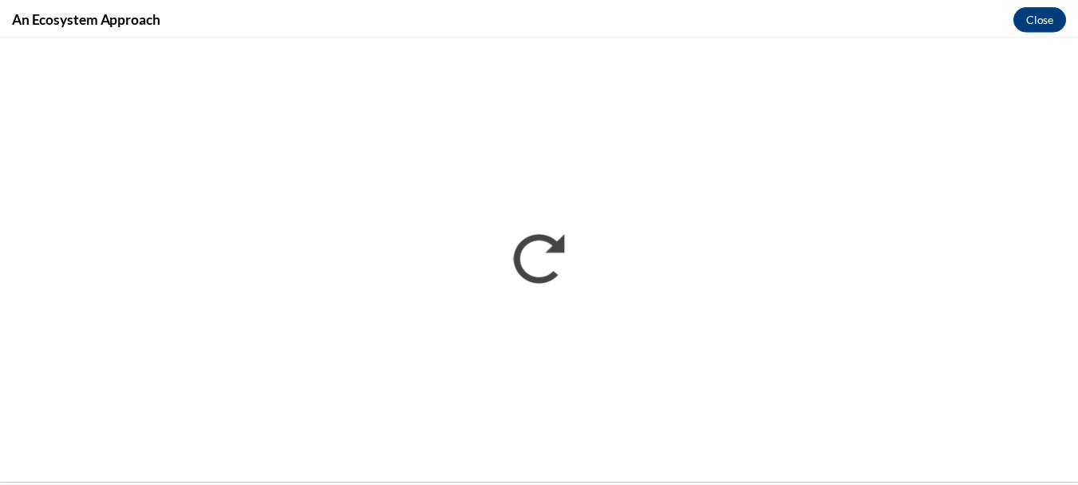
scroll to position [0, 0]
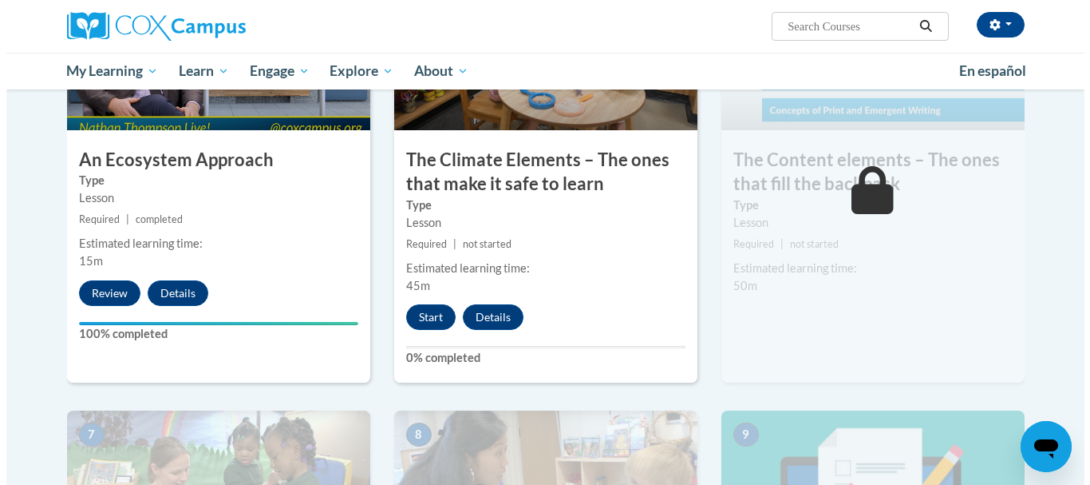
scroll to position [958, 0]
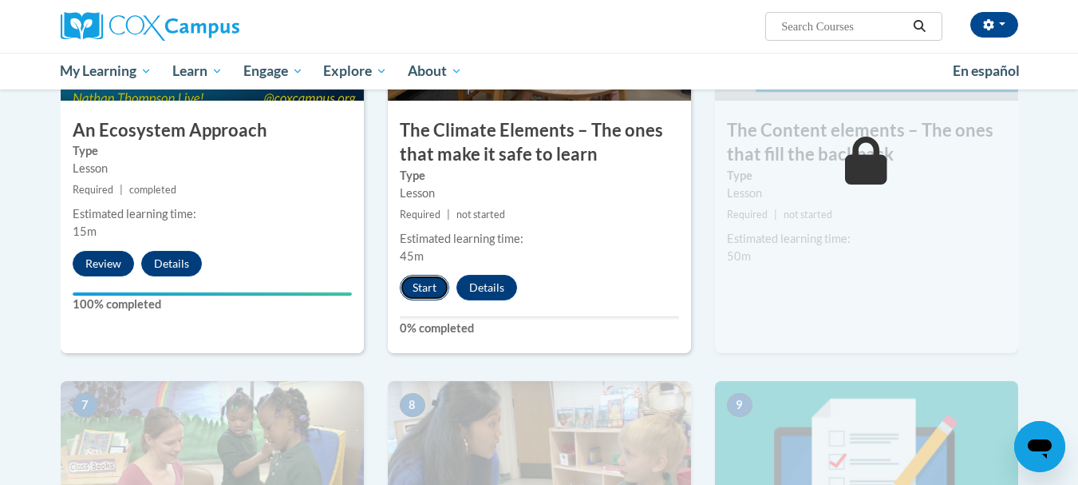
click at [423, 290] on button "Start" at bounding box center [424, 288] width 49 height 26
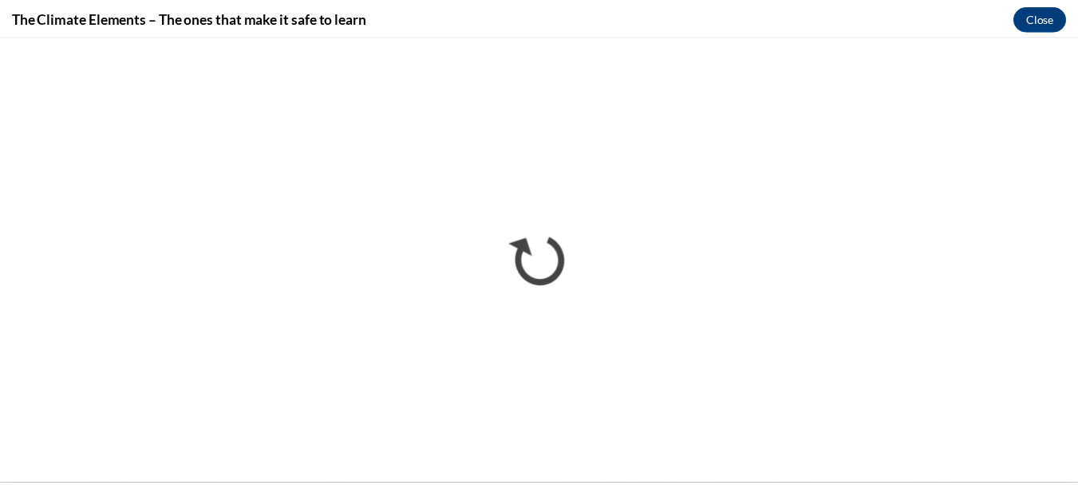
scroll to position [0, 0]
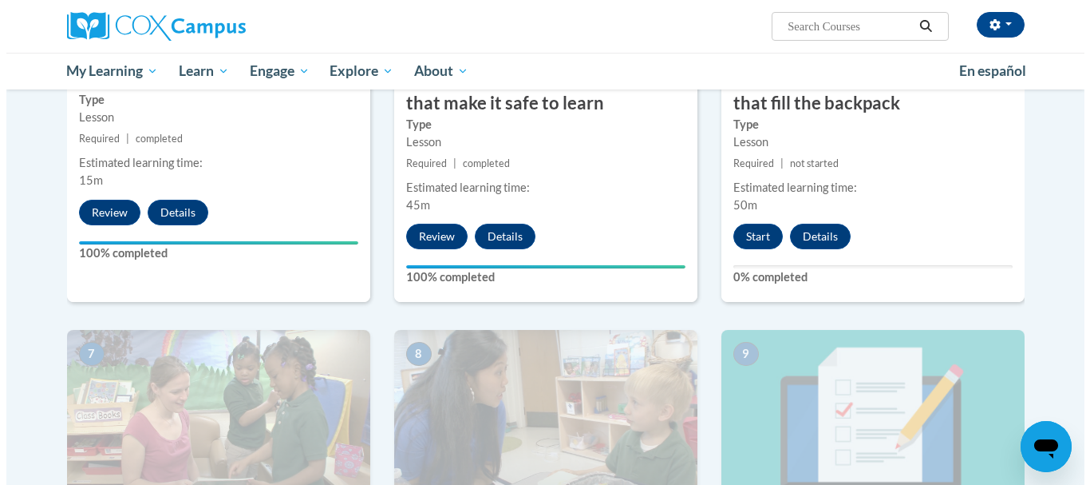
scroll to position [1000, 0]
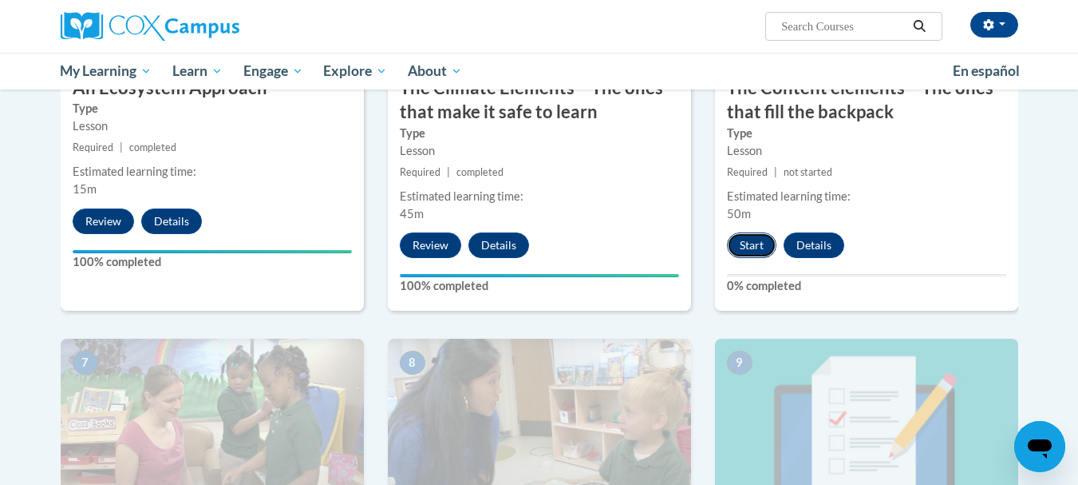
click at [746, 244] on button "Start" at bounding box center [751, 245] width 49 height 26
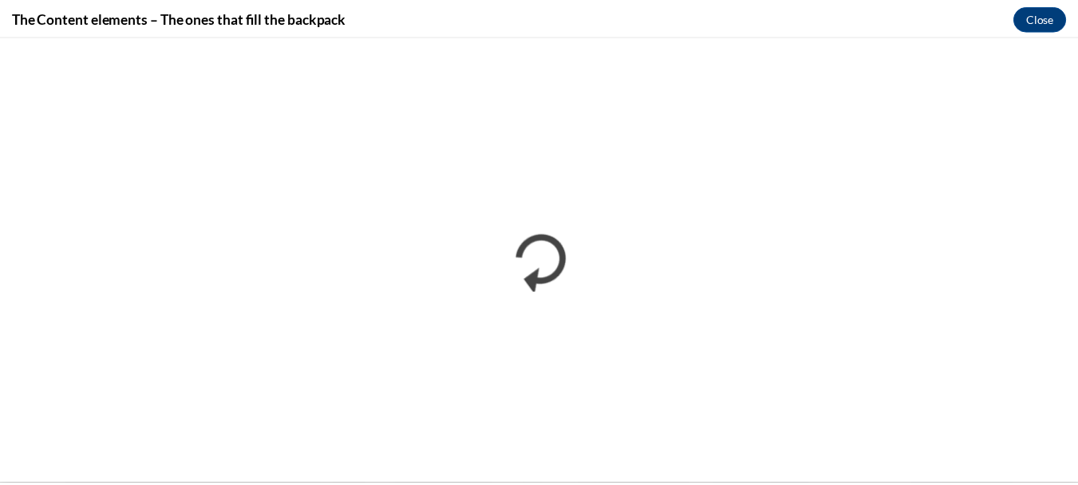
scroll to position [0, 0]
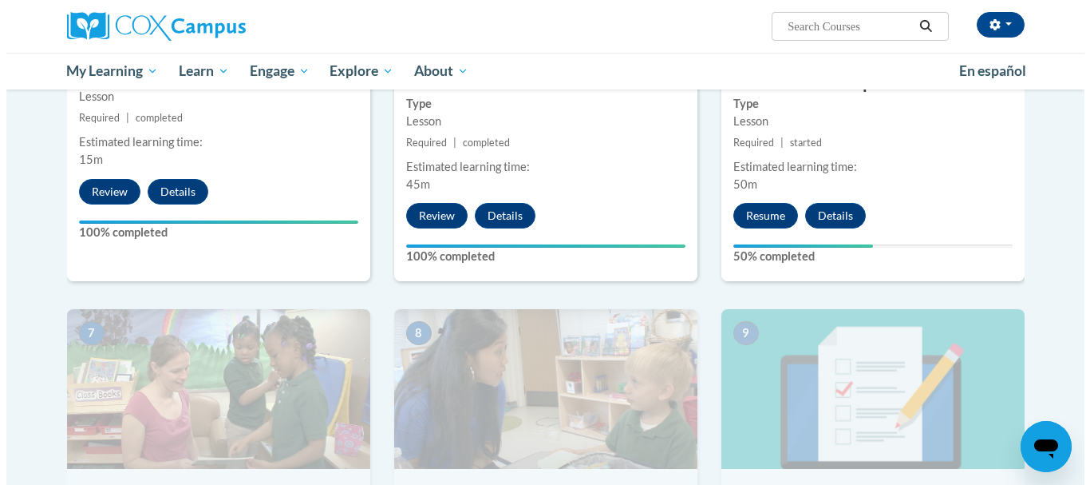
scroll to position [1098, 0]
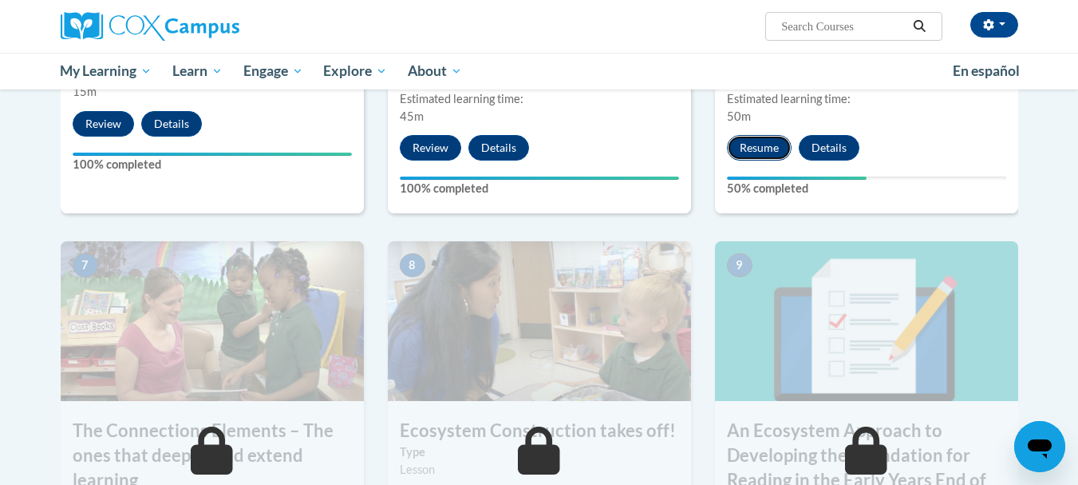
click at [762, 152] on button "Resume" at bounding box center [759, 148] width 65 height 26
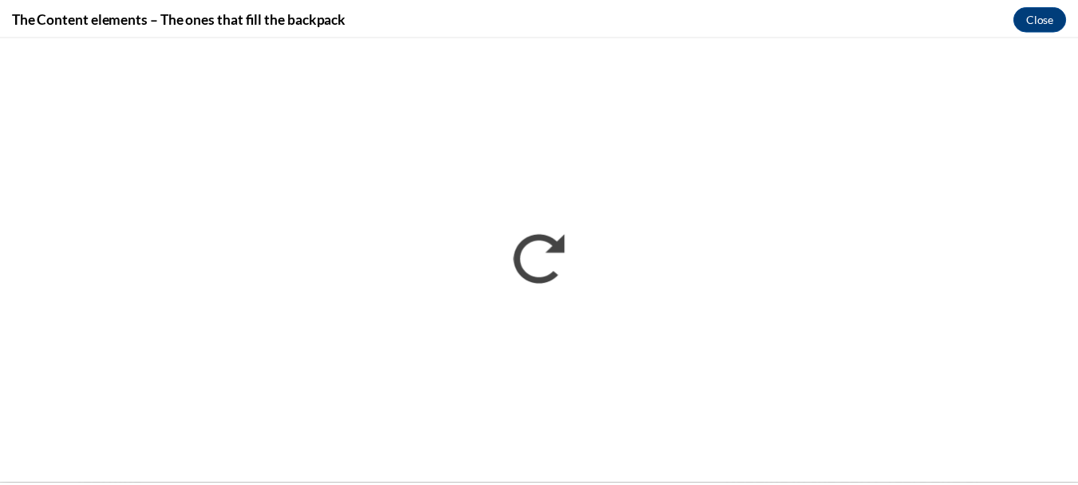
scroll to position [0, 0]
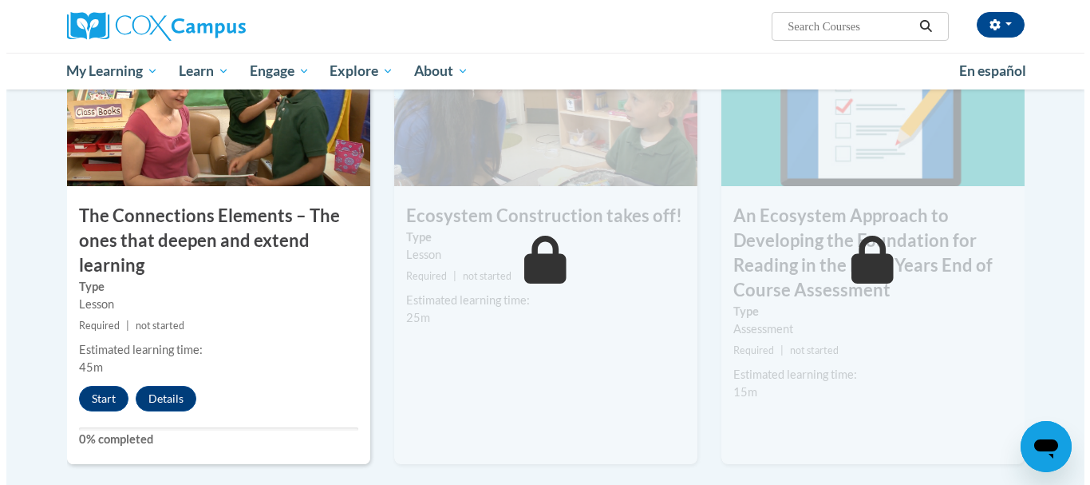
scroll to position [1319, 0]
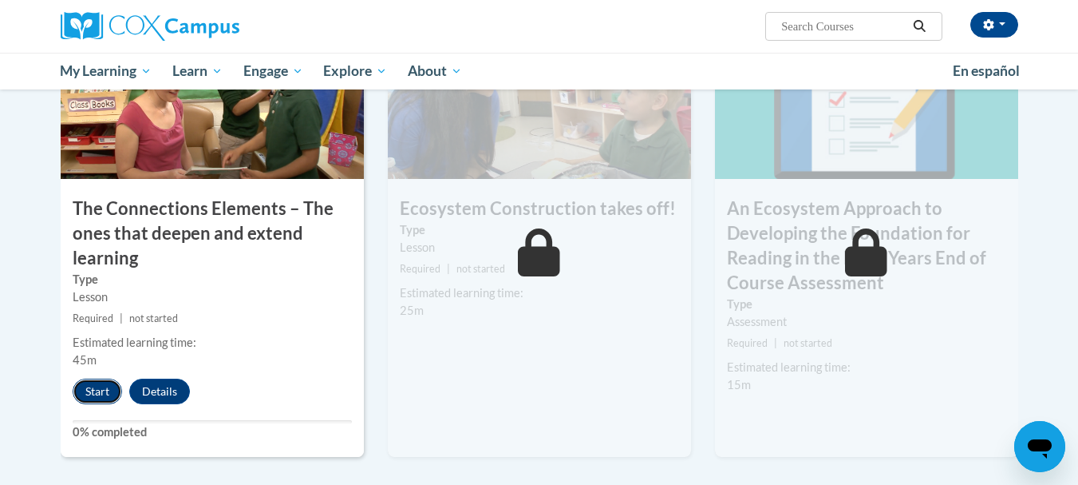
click at [97, 384] on button "Start" at bounding box center [97, 391] width 49 height 26
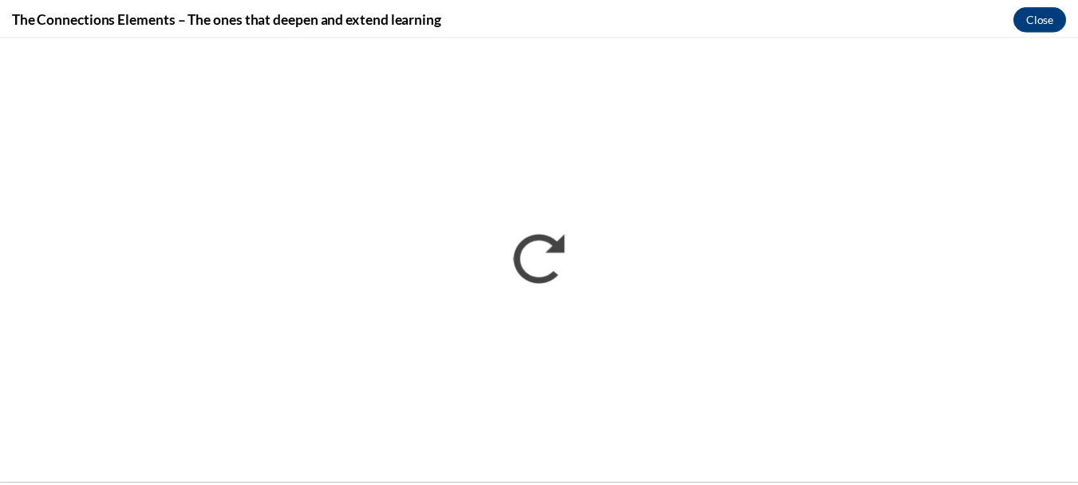
scroll to position [0, 0]
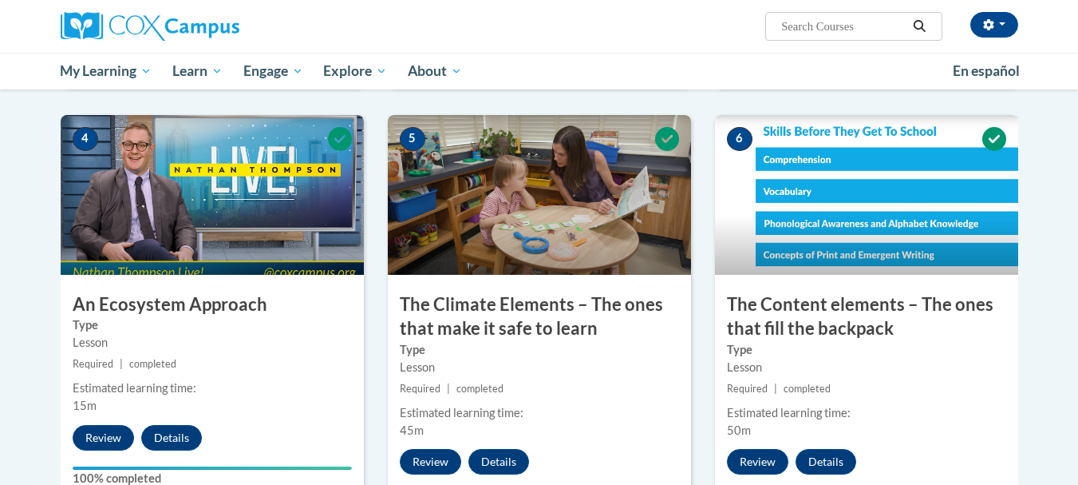
click at [647, 307] on h3 "The Climate Elements – The ones that make it safe to learn" at bounding box center [539, 316] width 303 height 49
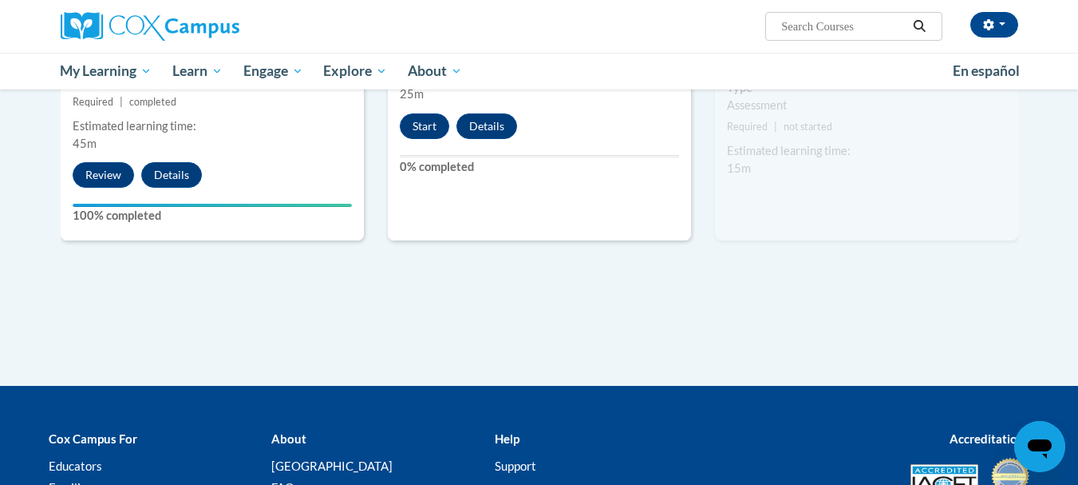
scroll to position [1700, 0]
